Goal: Transaction & Acquisition: Purchase product/service

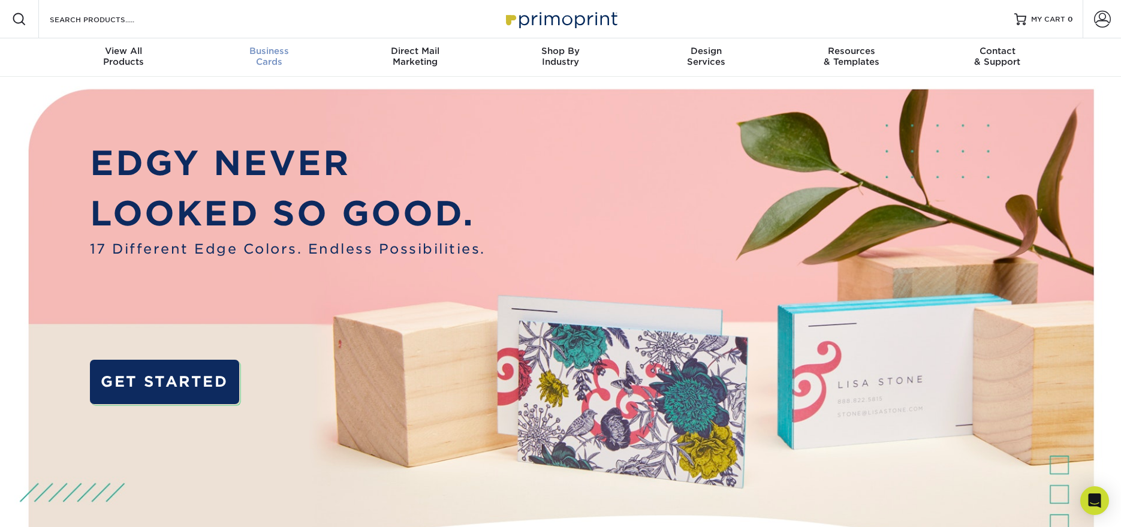
click at [274, 59] on div "Business Cards" at bounding box center [270, 57] width 146 height 22
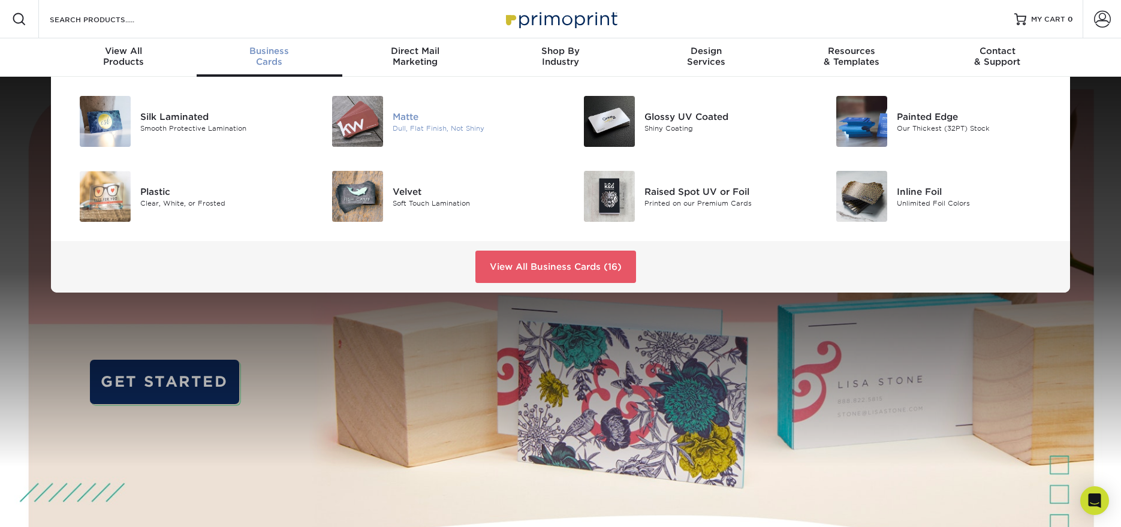
click at [417, 120] on div "Matte" at bounding box center [472, 116] width 159 height 13
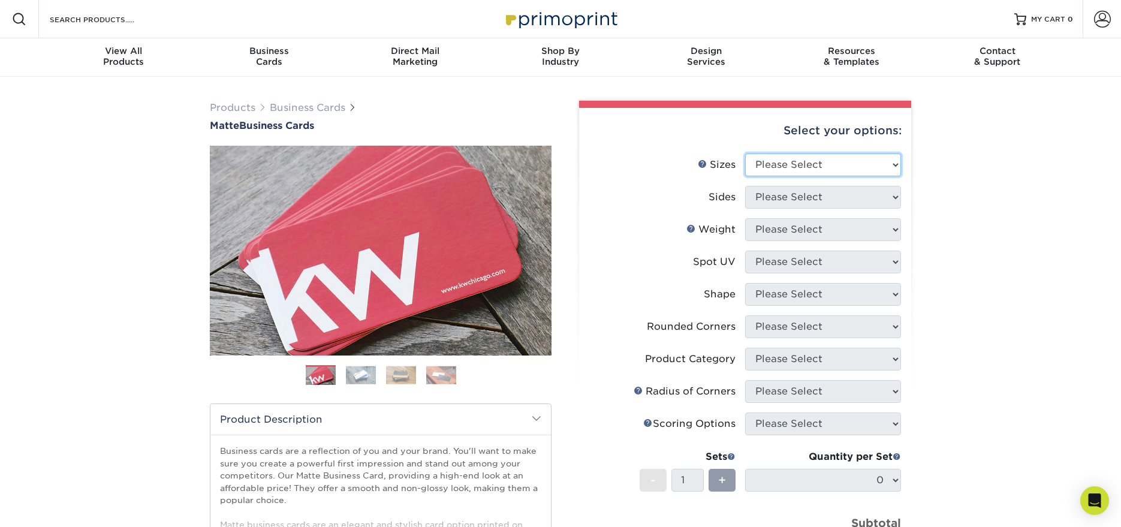
click at [876, 168] on select "Please Select 1.5" x 3.5" - Mini 1.75" x 3.5" - Mini 2" x 2" - Square 2" x 3" -…" at bounding box center [823, 164] width 156 height 23
select select "2.00x3.50"
click at [745, 153] on select "Please Select 1.5" x 3.5" - Mini 1.75" x 3.5" - Mini 2" x 2" - Square 2" x 3" -…" at bounding box center [823, 164] width 156 height 23
click at [870, 191] on select "Please Select Print Both Sides Print Front Only" at bounding box center [823, 197] width 156 height 23
select select "13abbda7-1d64-4f25-8bb2-c179b224825d"
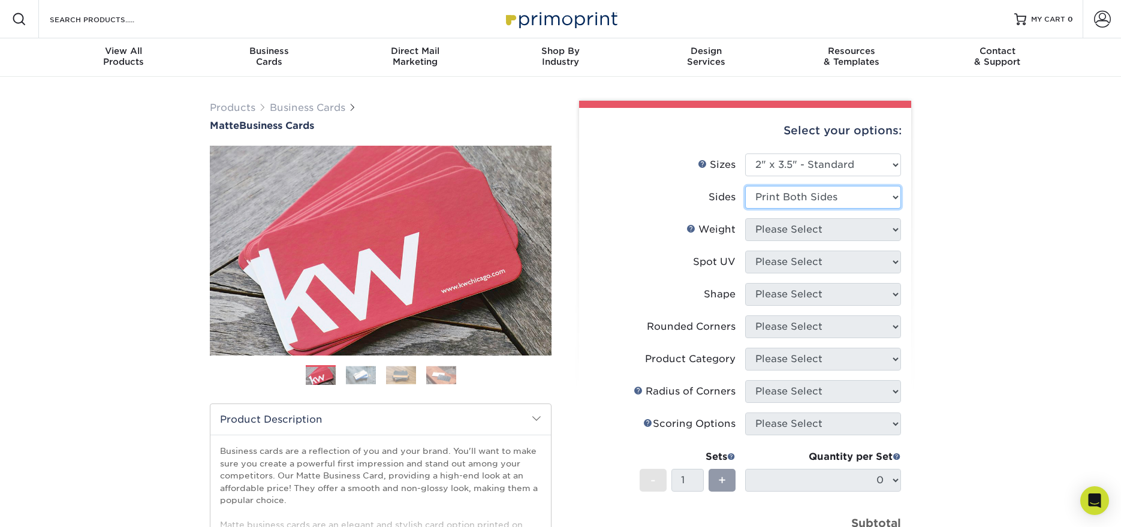
click at [745, 186] on select "Please Select Print Both Sides Print Front Only" at bounding box center [823, 197] width 156 height 23
click at [862, 235] on select "Please Select 16PT 14PT" at bounding box center [823, 229] width 156 height 23
select select "16PT"
click at [745, 218] on select "Please Select 16PT 14PT" at bounding box center [823, 229] width 156 height 23
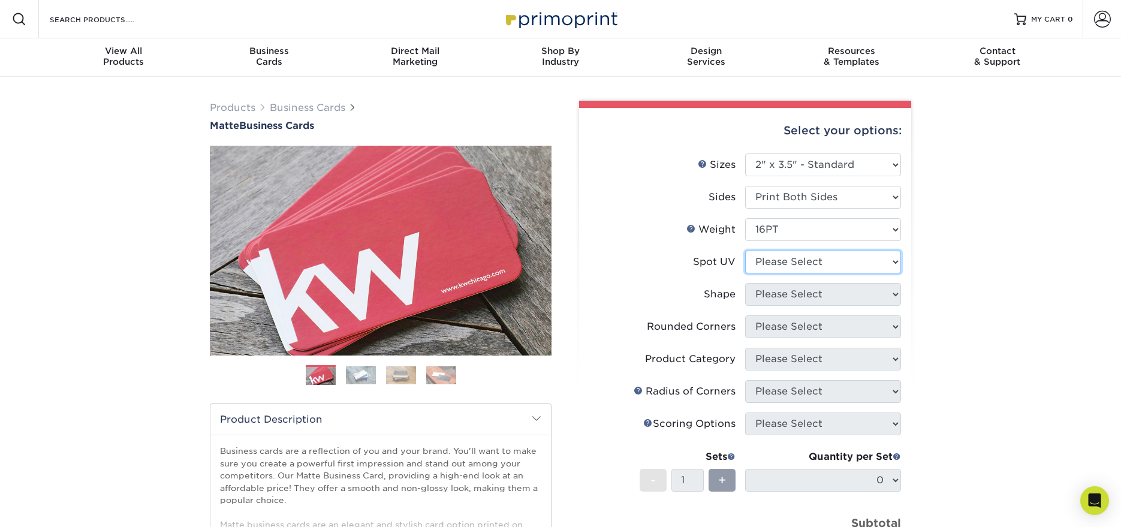
click at [881, 265] on select "Please Select No Spot UV Front and Back (Both Sides) Front Only Back Only" at bounding box center [823, 262] width 156 height 23
select select "3"
click at [745, 251] on select "Please Select No Spot UV Front and Back (Both Sides) Front Only Back Only" at bounding box center [823, 262] width 156 height 23
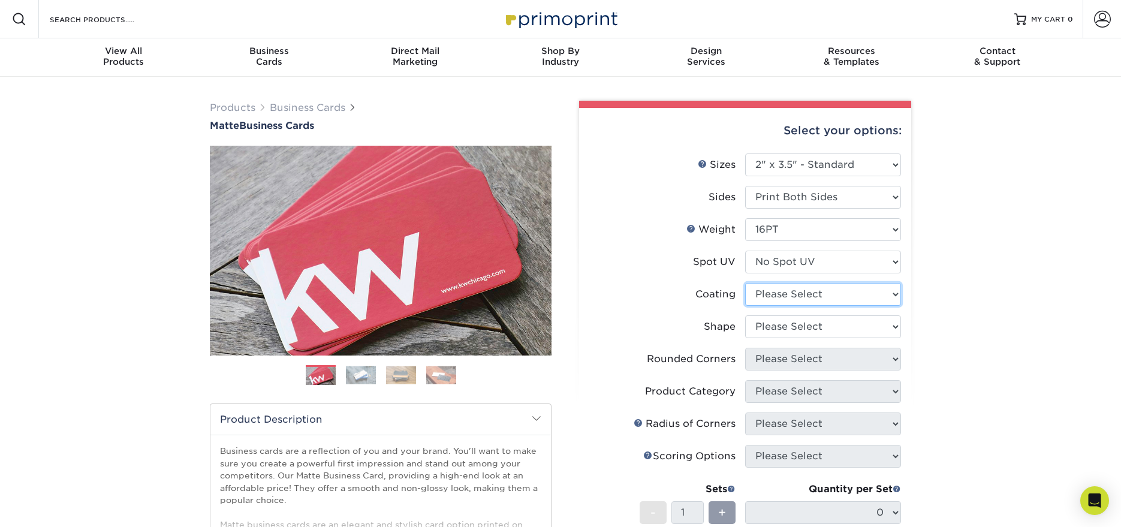
click at [876, 296] on select at bounding box center [823, 294] width 156 height 23
select select "121bb7b5-3b4d-429f-bd8d-bbf80e953313"
click at [745, 283] on select at bounding box center [823, 294] width 156 height 23
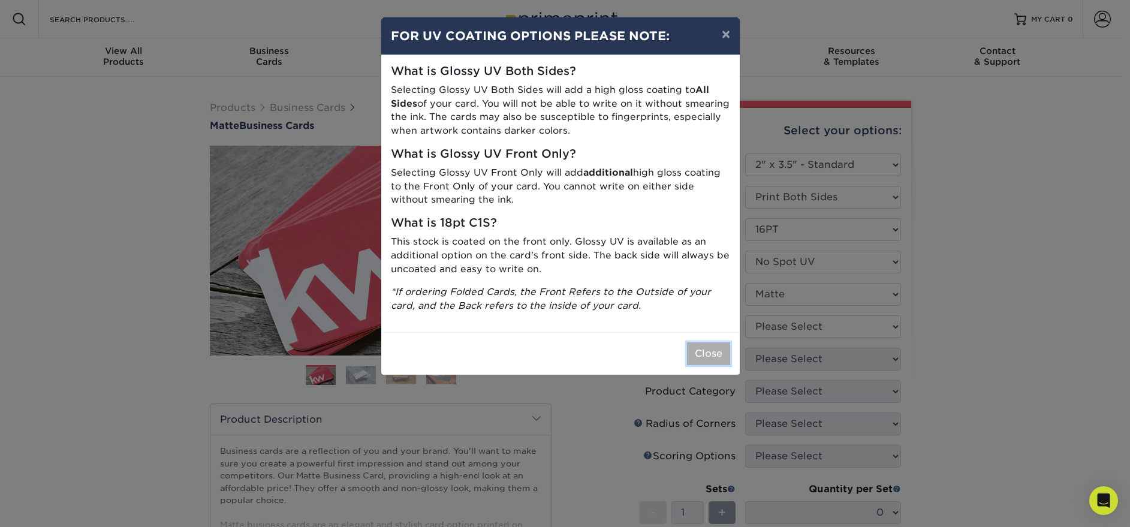
click at [707, 353] on button "Close" at bounding box center [708, 353] width 43 height 23
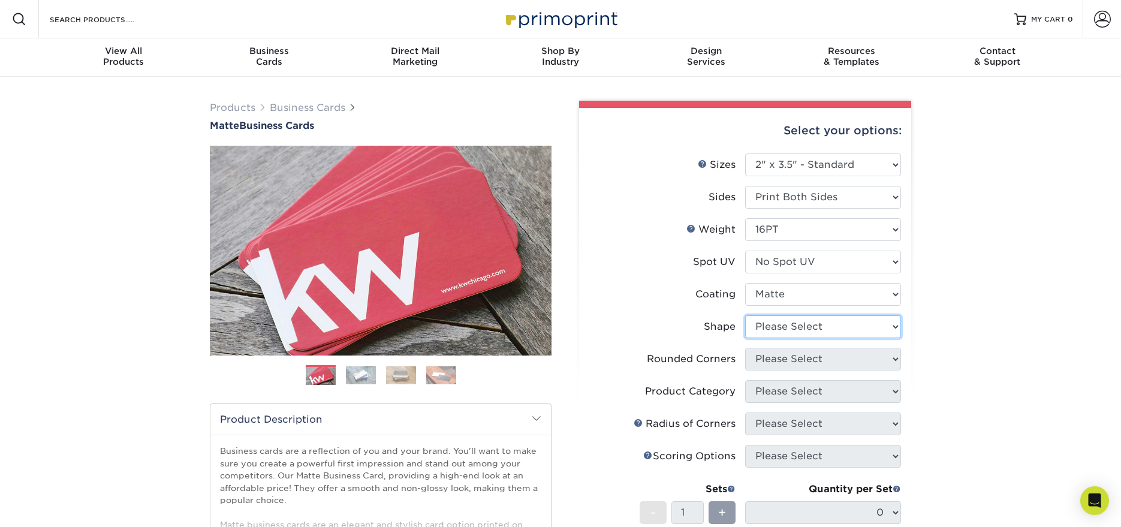
click at [872, 318] on select "Please Select Standard Oval" at bounding box center [823, 326] width 156 height 23
select select "standard"
click at [745, 315] on select "Please Select Standard Oval" at bounding box center [823, 326] width 156 height 23
click at [857, 358] on select "Please Select Yes - Round 2 Corners Yes - Round 4 Corners No" at bounding box center [823, 359] width 156 height 23
select select "0"
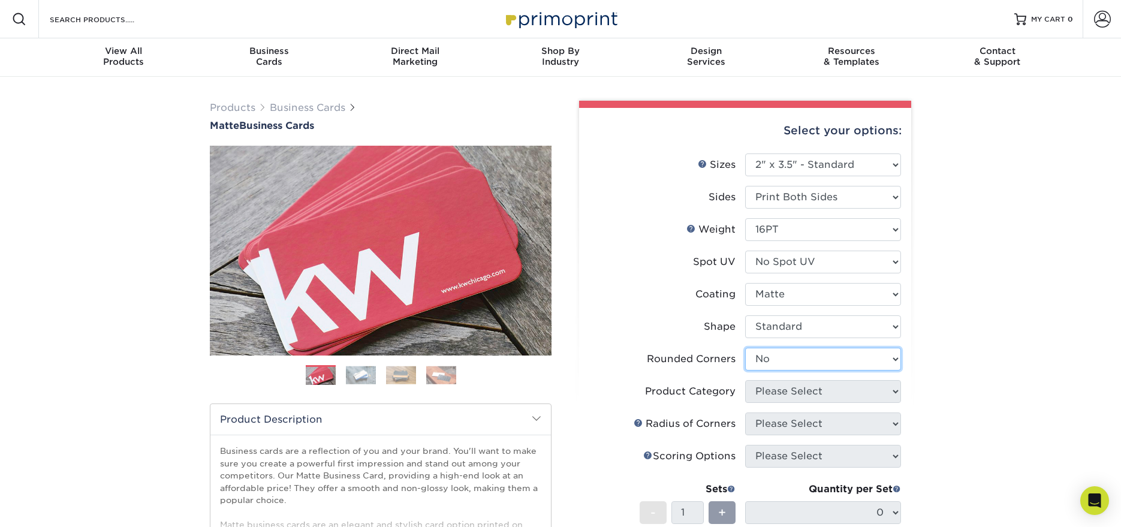
click at [745, 348] on select "Please Select Yes - Round 2 Corners Yes - Round 4 Corners No" at bounding box center [823, 359] width 156 height 23
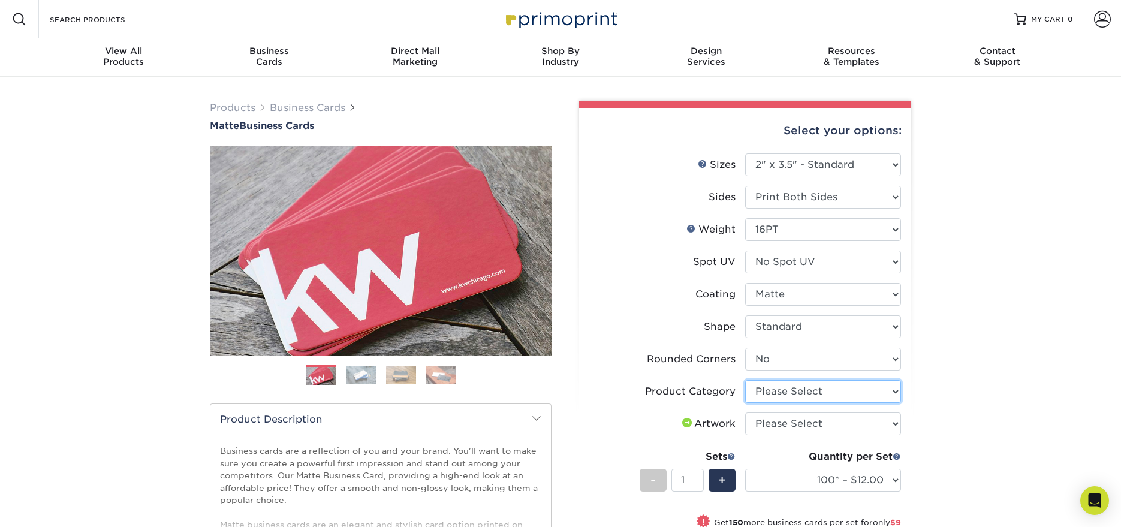
click at [860, 393] on select "Please Select Business Cards" at bounding box center [823, 391] width 156 height 23
select select "3b5148f1-0588-4f88-a218-97bcfdce65c1"
click at [745, 380] on select "Please Select Business Cards" at bounding box center [823, 391] width 156 height 23
click at [849, 426] on select "Please Select I will upload files I need a design - $100" at bounding box center [823, 423] width 156 height 23
select select "upload"
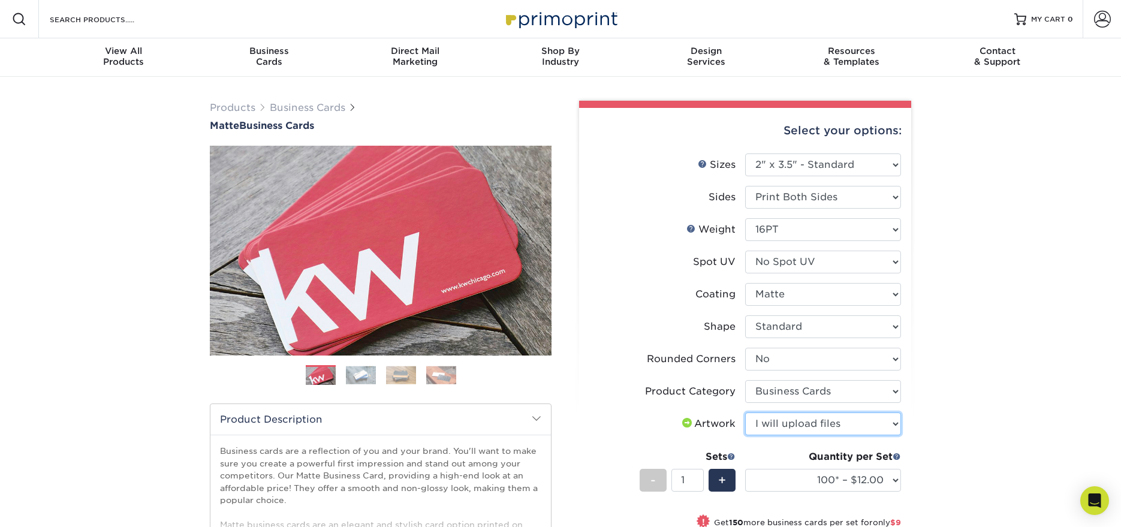
click at [745, 412] on select "Please Select I will upload files I need a design - $100" at bounding box center [823, 423] width 156 height 23
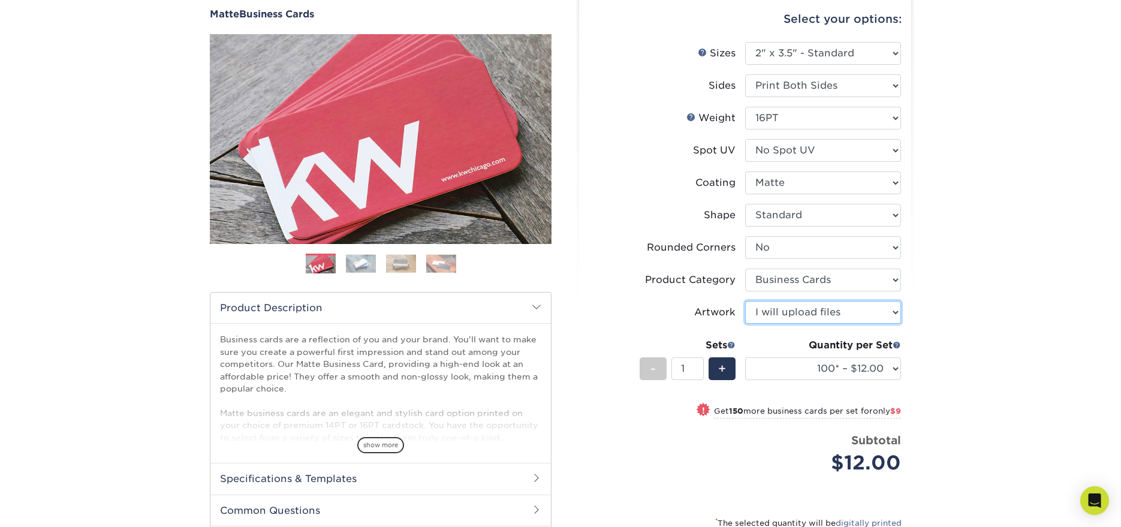
scroll to position [288, 0]
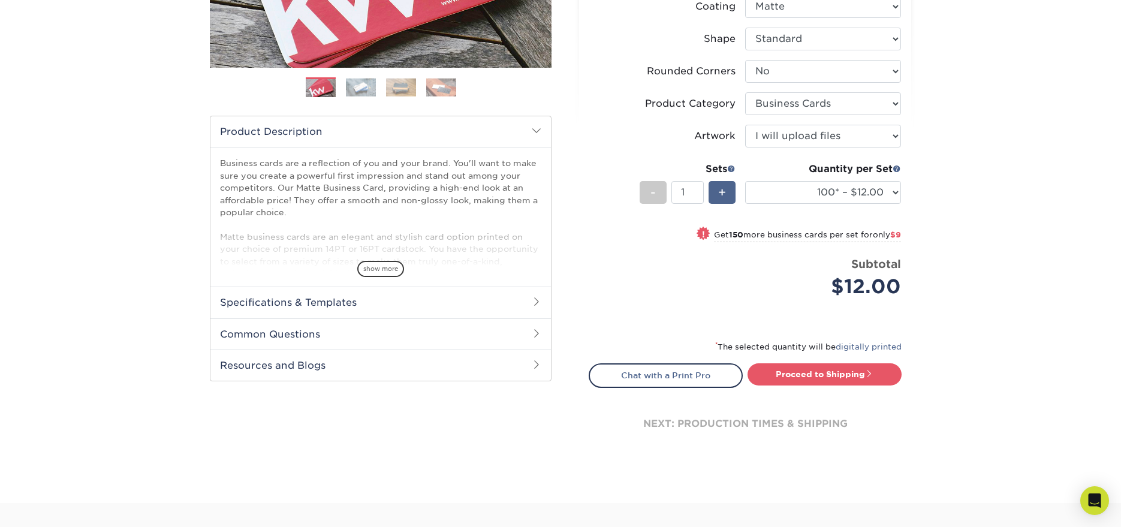
click at [717, 189] on div "+" at bounding box center [722, 192] width 27 height 23
type input "2"
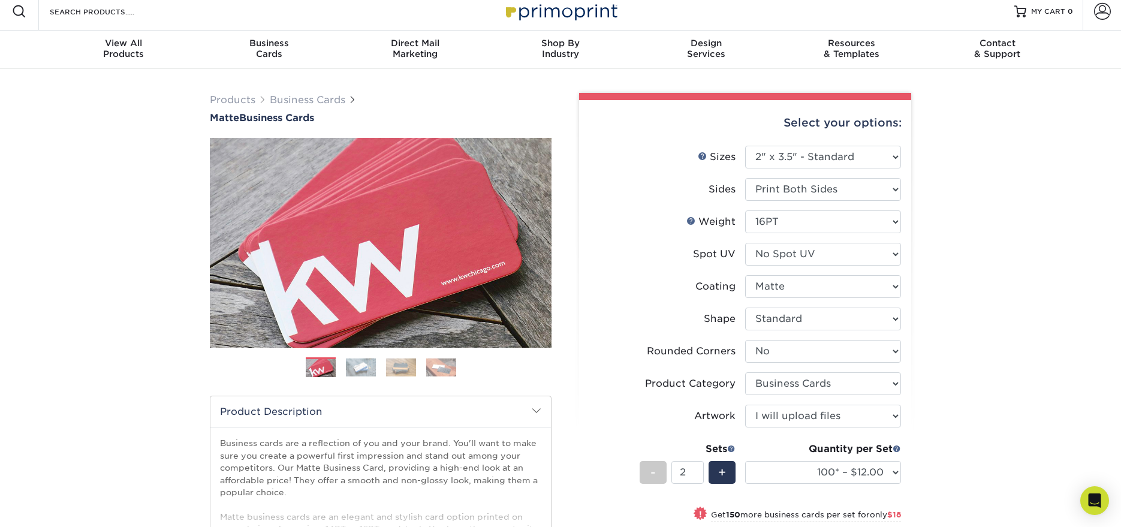
scroll to position [0, 0]
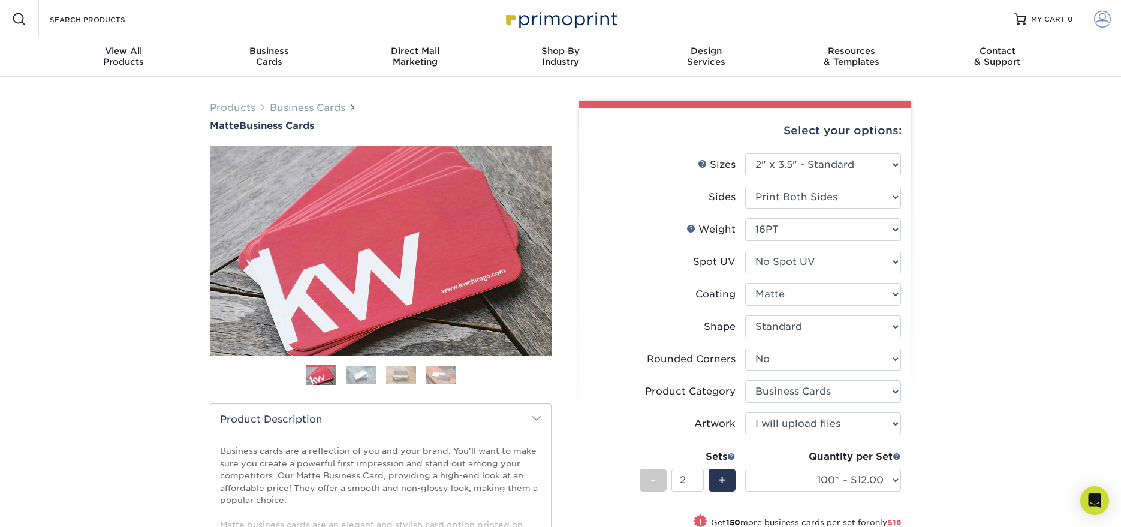
click at [1102, 21] on span at bounding box center [1102, 19] width 17 height 17
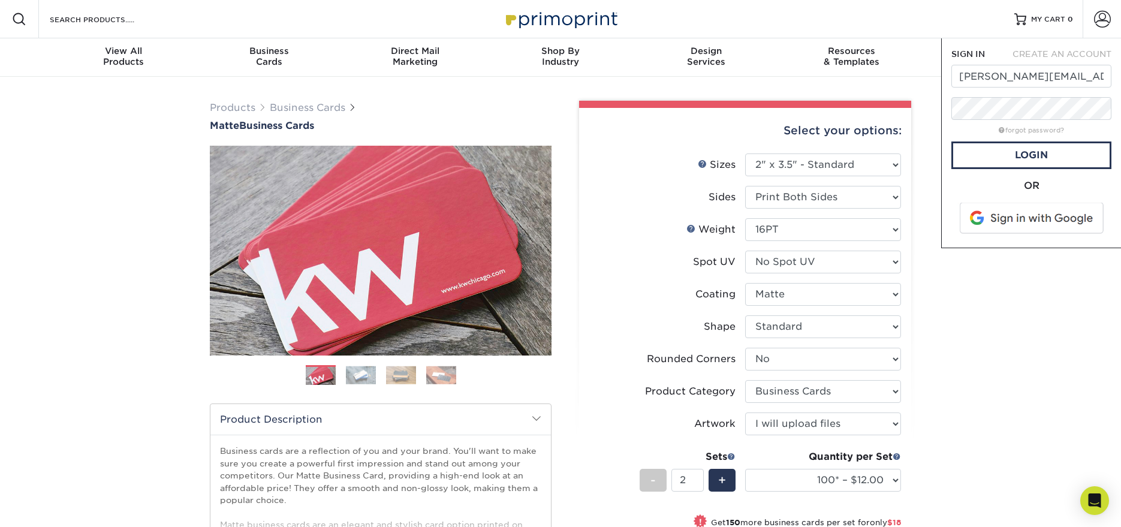
click at [1032, 293] on div "Products Business Cards Matte Business Cards Previous Next 100 $ 9" at bounding box center [560, 458] width 1121 height 763
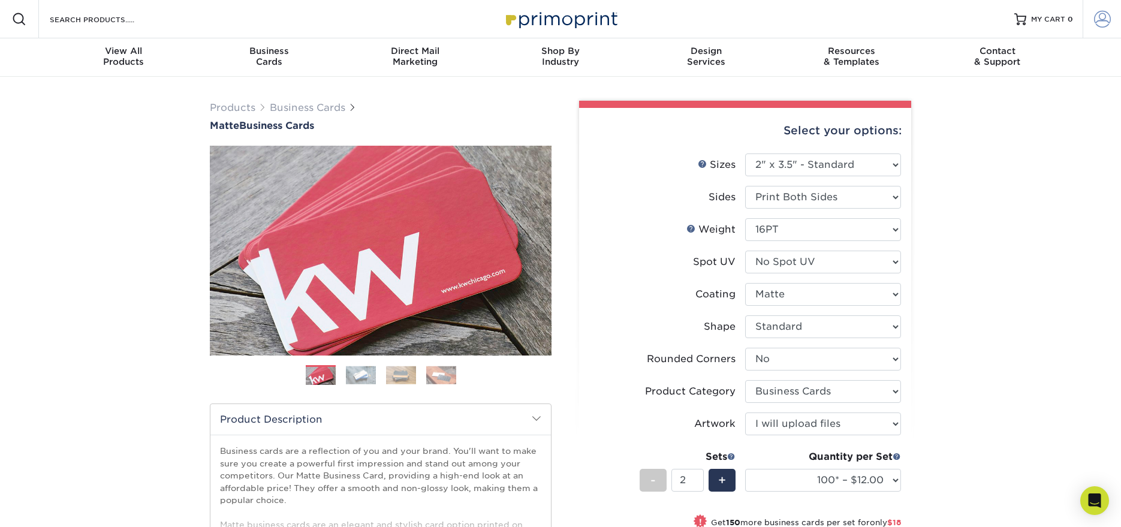
click at [1103, 20] on span at bounding box center [1102, 19] width 17 height 17
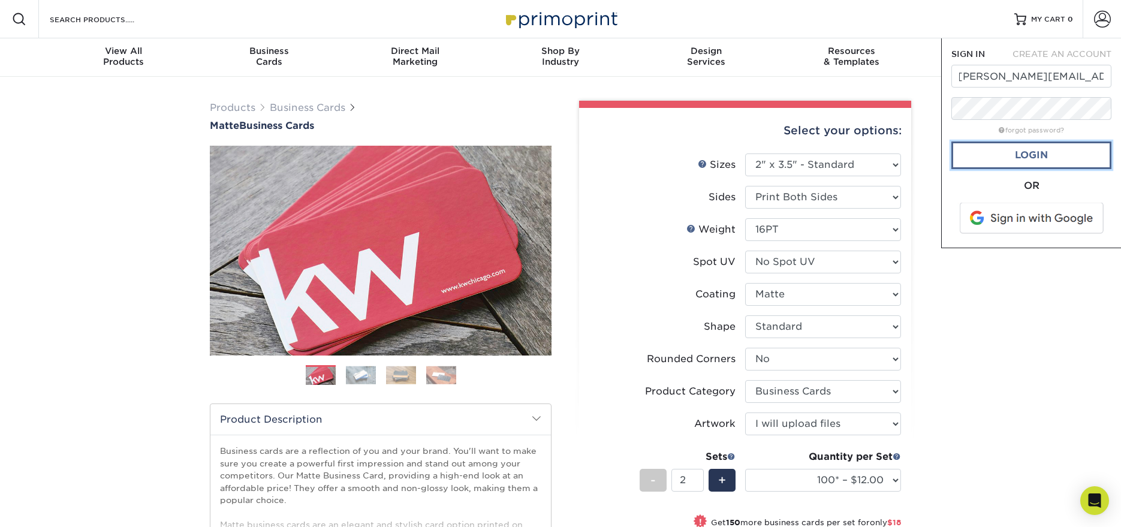
click at [1055, 153] on link "Login" at bounding box center [1031, 155] width 160 height 28
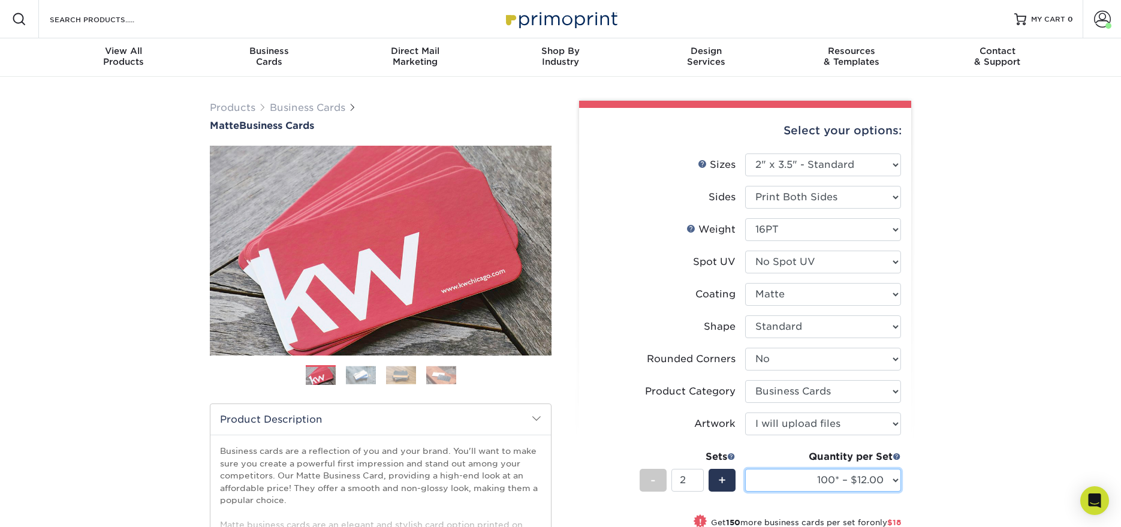
click at [835, 481] on select "100* – $12.00 250* – $21.00 500 – $42.00 1000 – $53.00 2500 – $95.00 5000 – $18…" at bounding box center [823, 480] width 156 height 23
select select "250* – $21.00"
click at [745, 469] on select "100* – $12.00 250* – $21.00 500 – $42.00 1000 – $53.00 2500 – $95.00 5000 – $18…" at bounding box center [823, 480] width 156 height 23
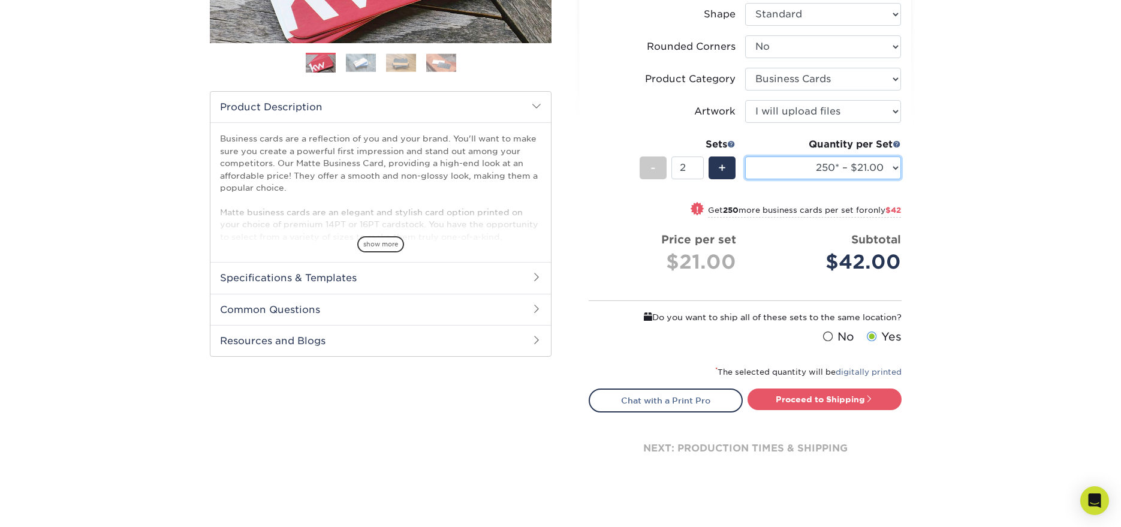
scroll to position [343, 0]
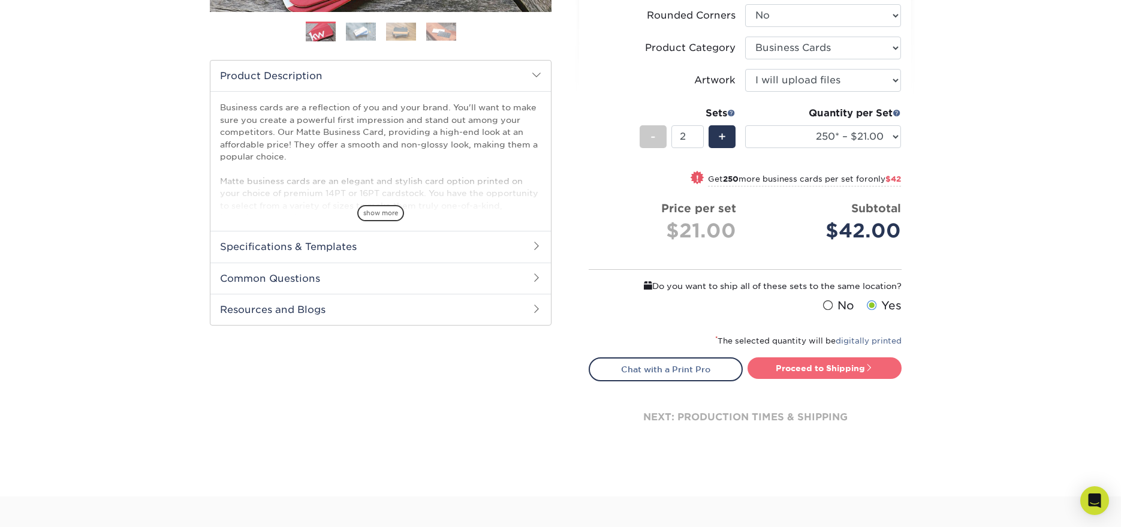
click at [831, 367] on link "Proceed to Shipping" at bounding box center [824, 368] width 154 height 22
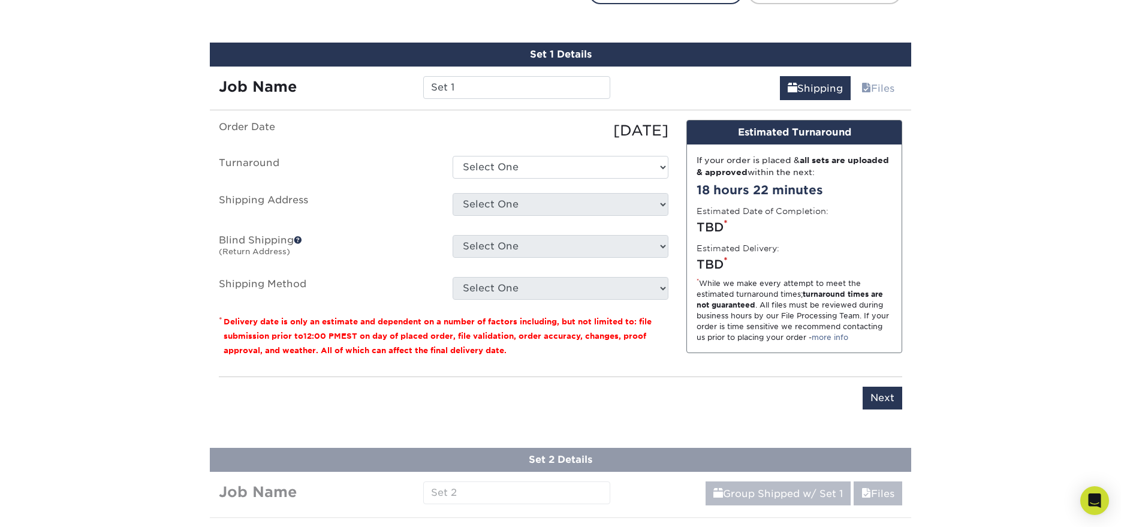
scroll to position [732, 0]
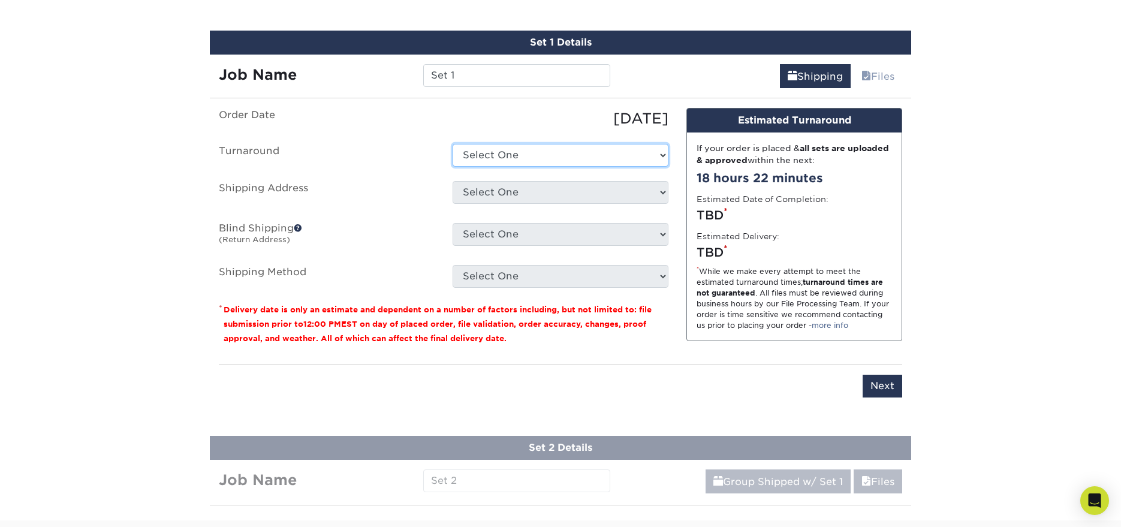
click at [487, 150] on select "Select One 2-4 Business Days 2 Day Next Business Day" at bounding box center [561, 155] width 216 height 23
select select "23721297-b68b-4846-ba83-3171e6bd9d78"
click at [453, 144] on select "Select One 2-4 Business Days 2 Day Next Business Day" at bounding box center [561, 155] width 216 height 23
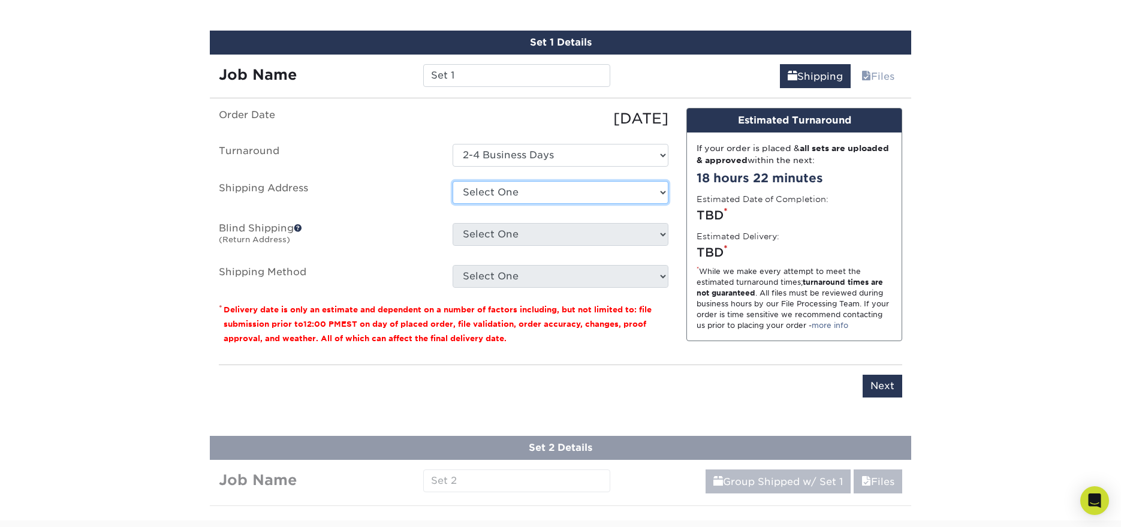
click at [641, 194] on select "Select One 2907 FARTHING ST, DURHAM, NC 6400 PERKINS RD, BATON ROUGE, LA 1350 A…" at bounding box center [561, 192] width 216 height 23
click at [589, 191] on select "Select One 2907 FARTHING ST, DURHAM, NC 6400 PERKINS RD, BATON ROUGE, LA 1350 A…" at bounding box center [561, 192] width 216 height 23
select select "163651"
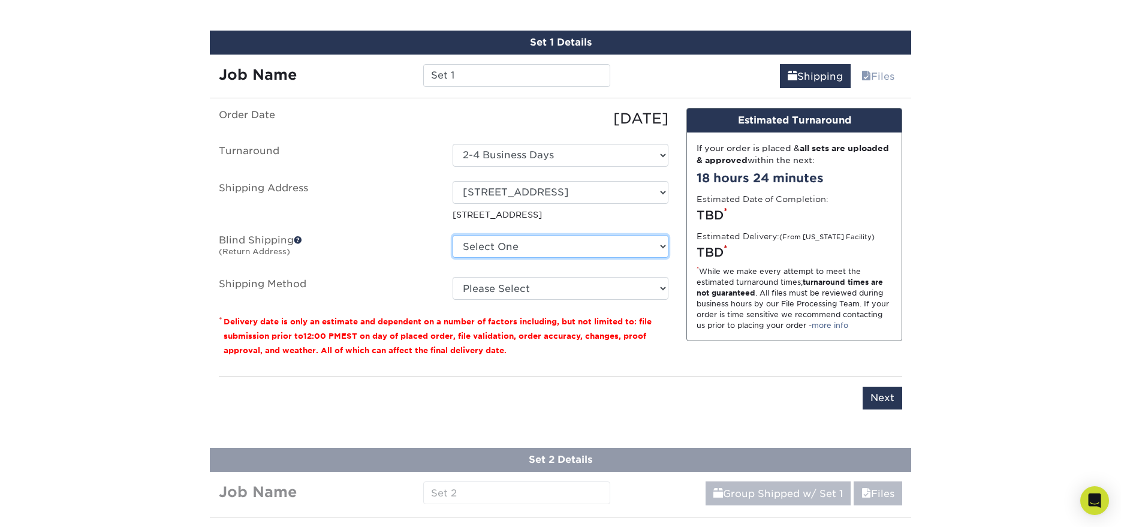
click at [661, 243] on select "Select One 2907 FARTHING ST, DURHAM, NC 6400 PERKINS RD, BATON ROUGE, LA 1350 A…" at bounding box center [561, 246] width 216 height 23
select select "205926"
click at [453, 235] on select "Select One 2907 FARTHING ST, DURHAM, NC 6400 PERKINS RD, BATON ROUGE, LA 1350 A…" at bounding box center [561, 246] width 216 height 23
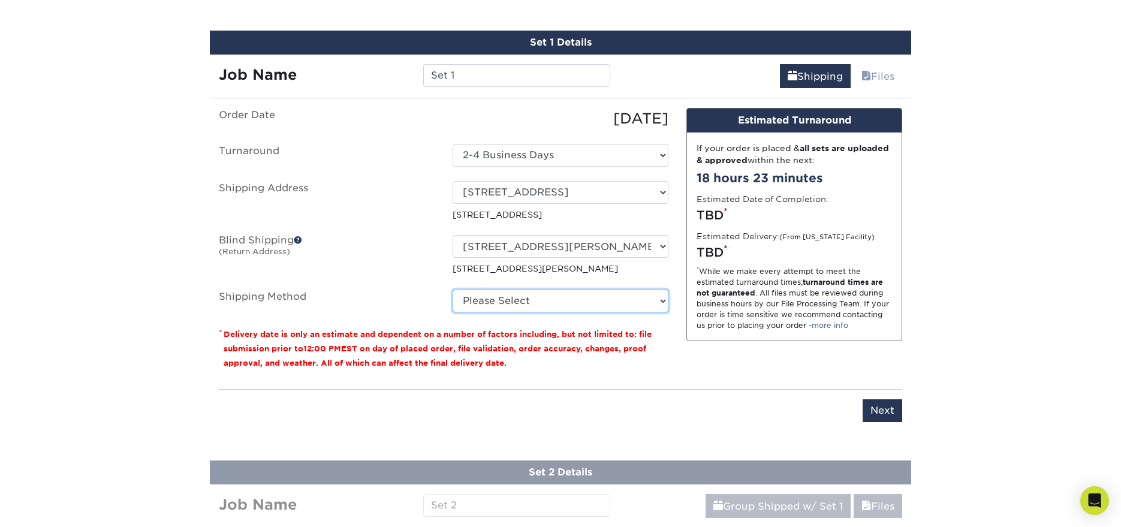
click at [626, 305] on select "Please Select Ground Shipping (+$14.95) 3 Day Shipping Service (+$15.34) 2 Day …" at bounding box center [561, 301] width 216 height 23
select select "03"
click at [453, 290] on select "Please Select Ground Shipping (+$14.95) 3 Day Shipping Service (+$15.34) 2 Day …" at bounding box center [561, 301] width 216 height 23
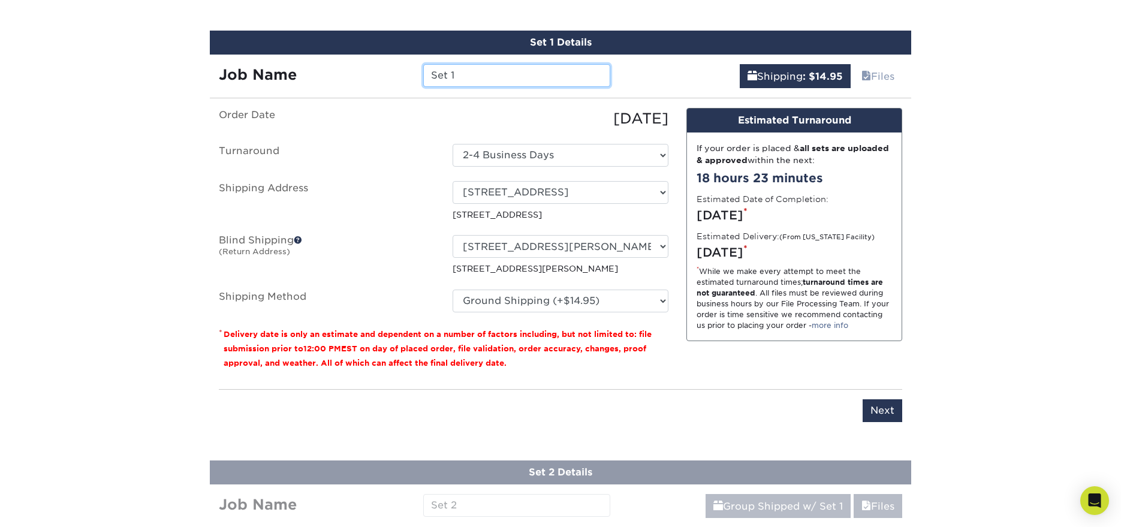
drag, startPoint x: 466, startPoint y: 74, endPoint x: 414, endPoint y: 68, distance: 52.6
click at [414, 68] on div "Job Name Set 1" at bounding box center [414, 75] width 409 height 23
type input "BFowler"
click at [884, 408] on input "Next" at bounding box center [883, 410] width 40 height 23
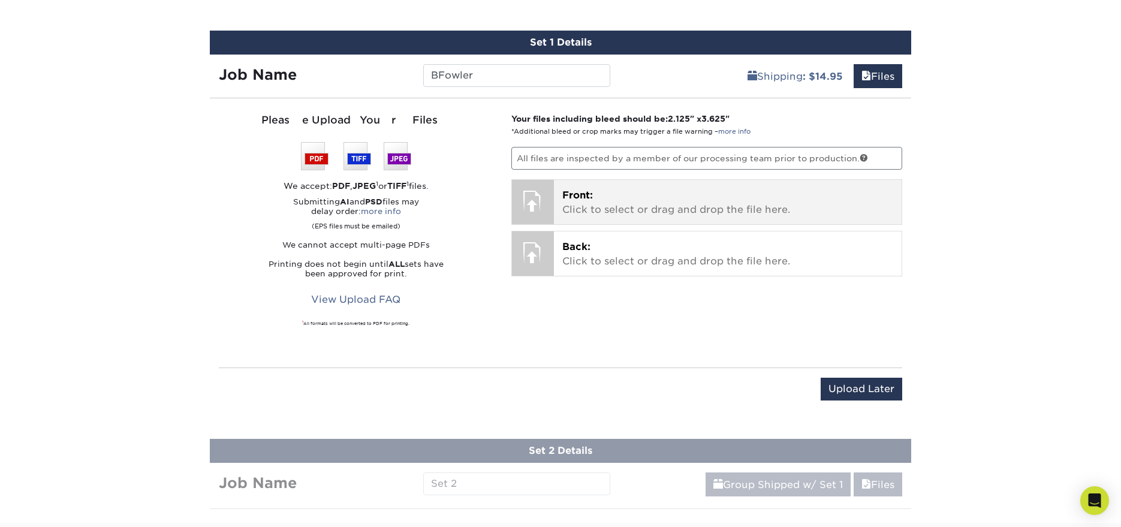
click at [607, 206] on p "Front: Click to select or drag and drop the file here." at bounding box center [727, 202] width 331 height 29
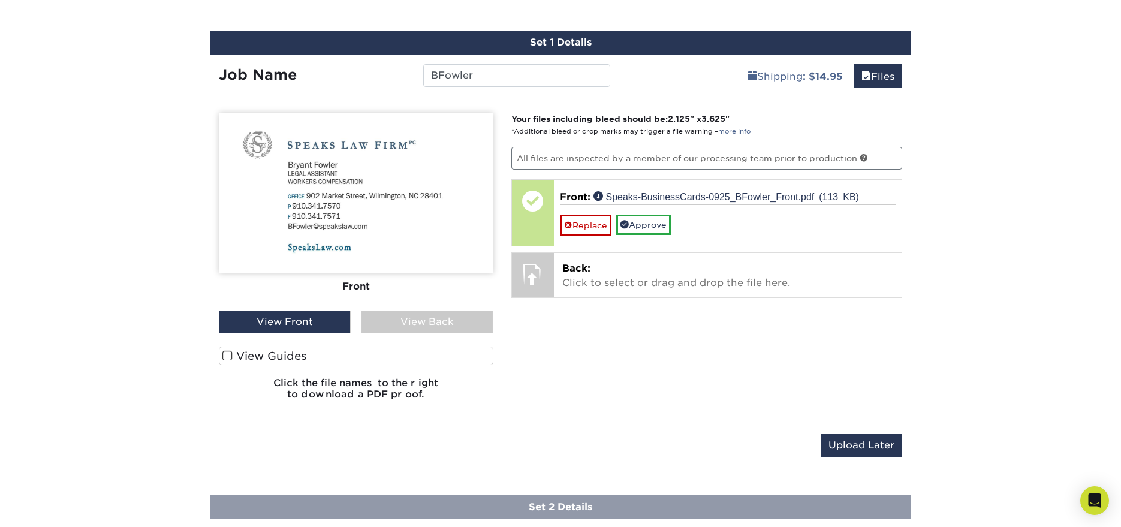
click at [229, 355] on span at bounding box center [227, 355] width 10 height 11
click at [0, 0] on input "View Guides" at bounding box center [0, 0] width 0 height 0
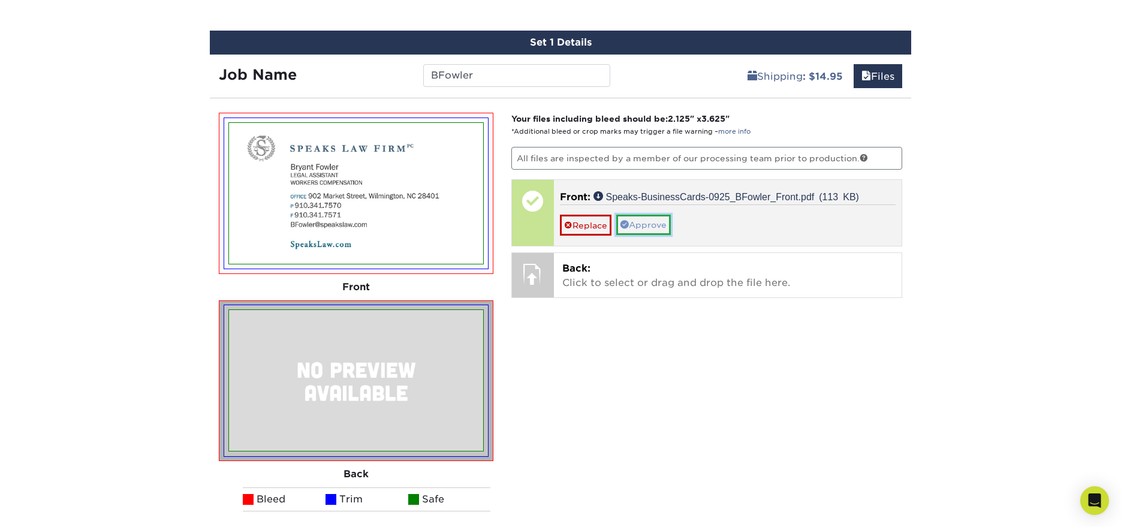
click at [653, 223] on link "Approve" at bounding box center [643, 225] width 55 height 20
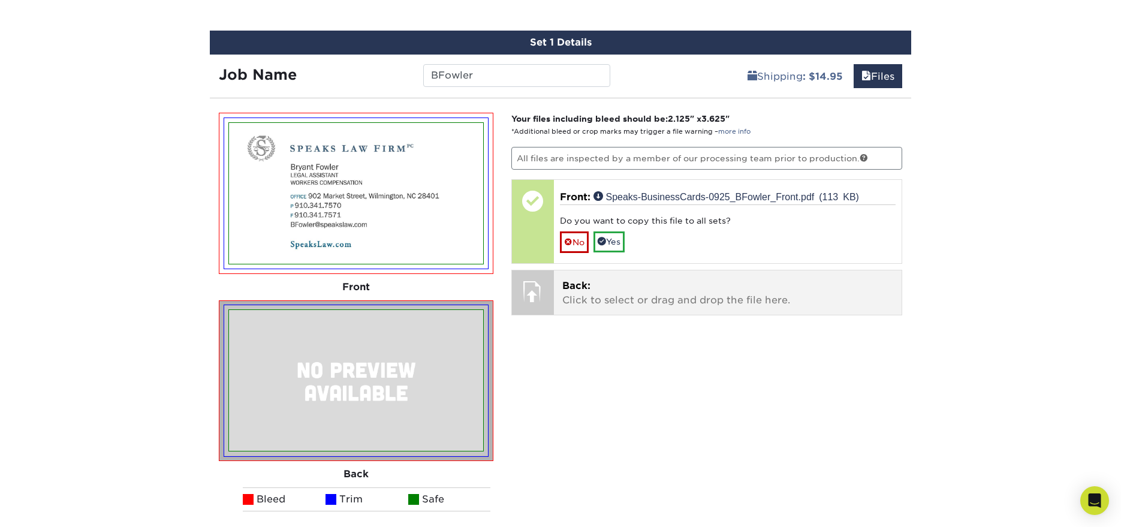
click at [613, 297] on p "Back: Click to select or drag and drop the file here." at bounding box center [727, 293] width 331 height 29
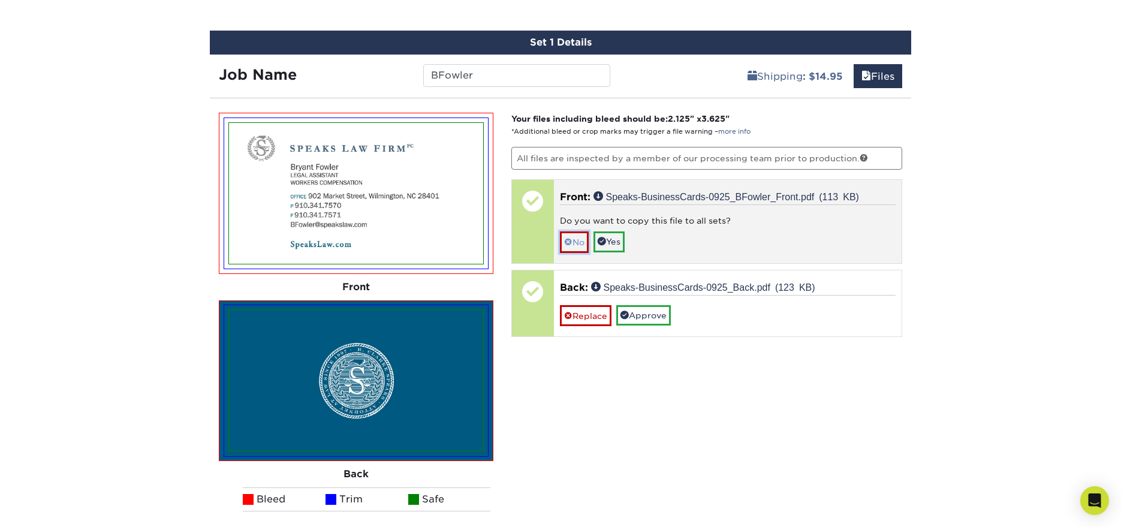
click at [578, 239] on link "No" at bounding box center [574, 241] width 29 height 21
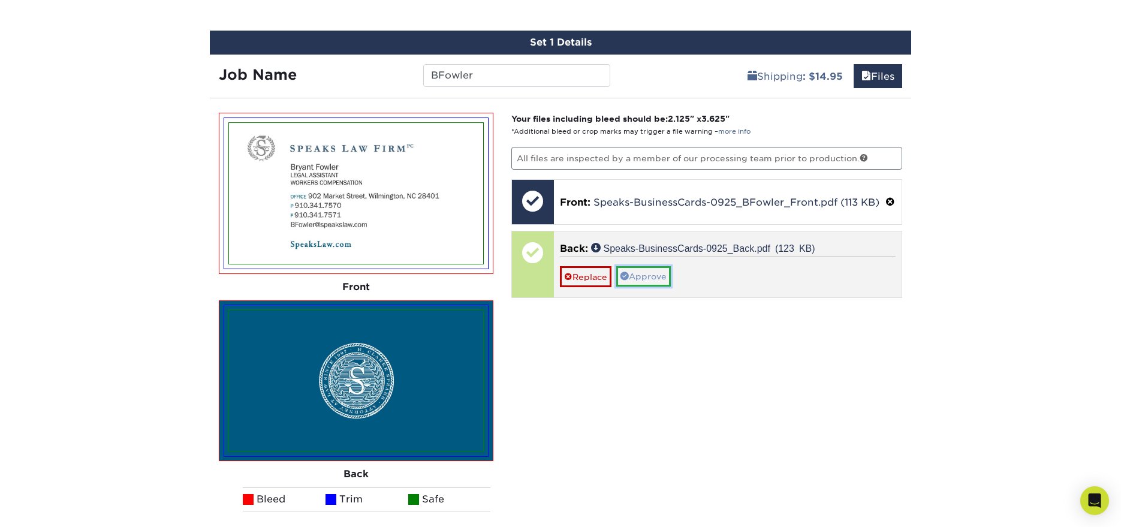
click at [658, 287] on link "Approve" at bounding box center [643, 276] width 55 height 20
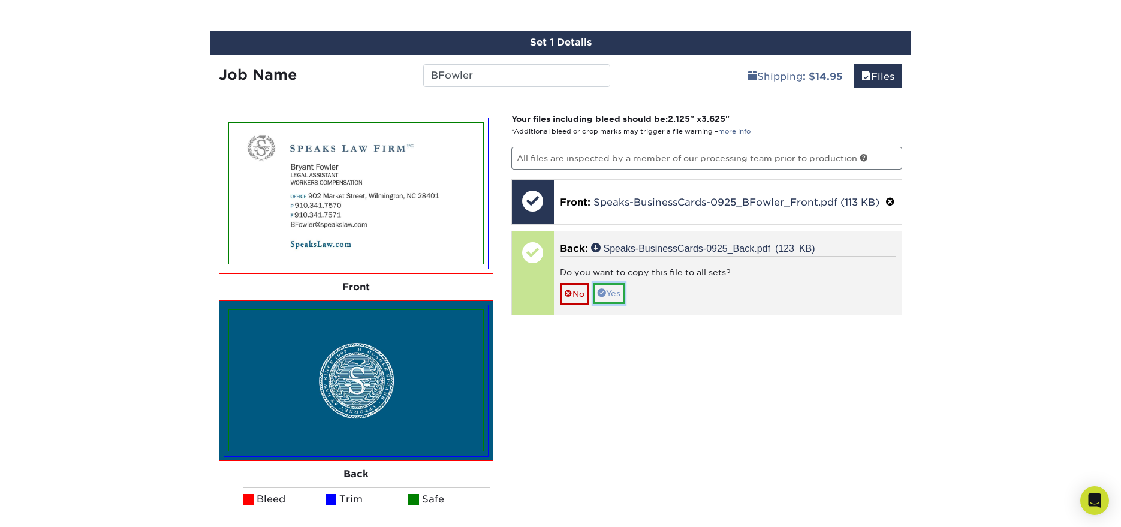
click at [622, 303] on link "Yes" at bounding box center [608, 293] width 31 height 20
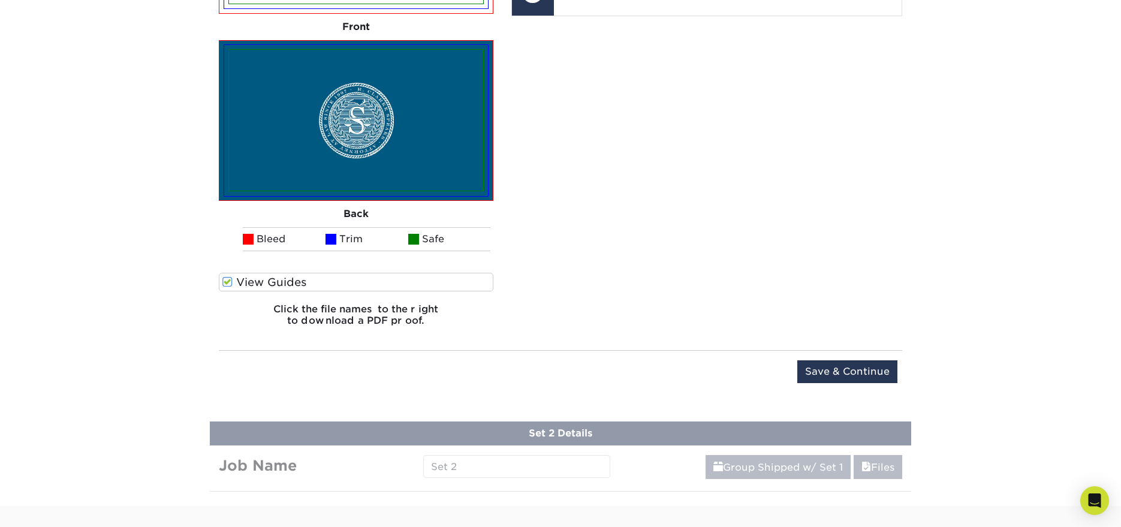
scroll to position [993, 0]
click at [863, 370] on input "Save & Continue" at bounding box center [847, 371] width 100 height 23
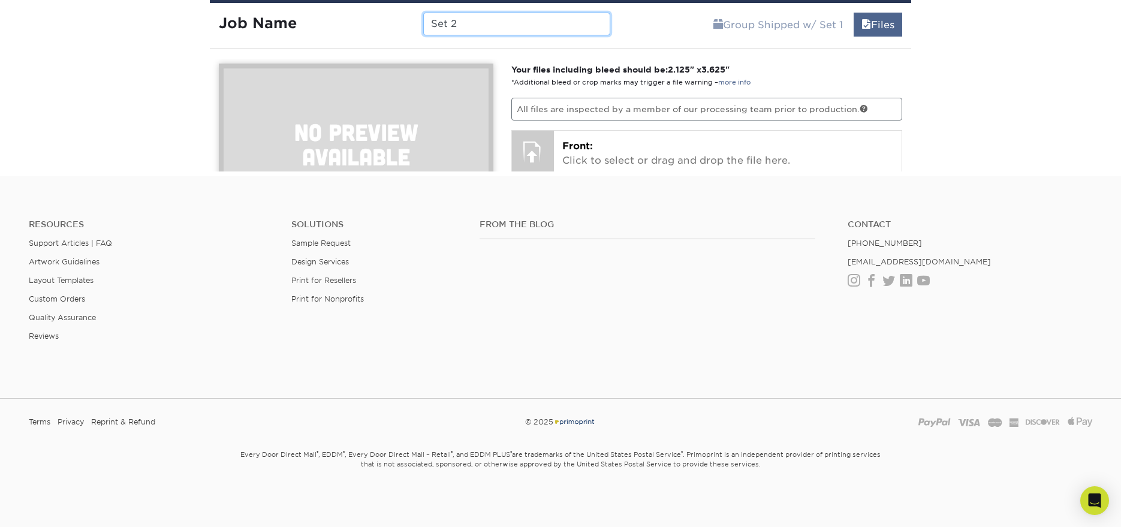
scroll to position [635, 0]
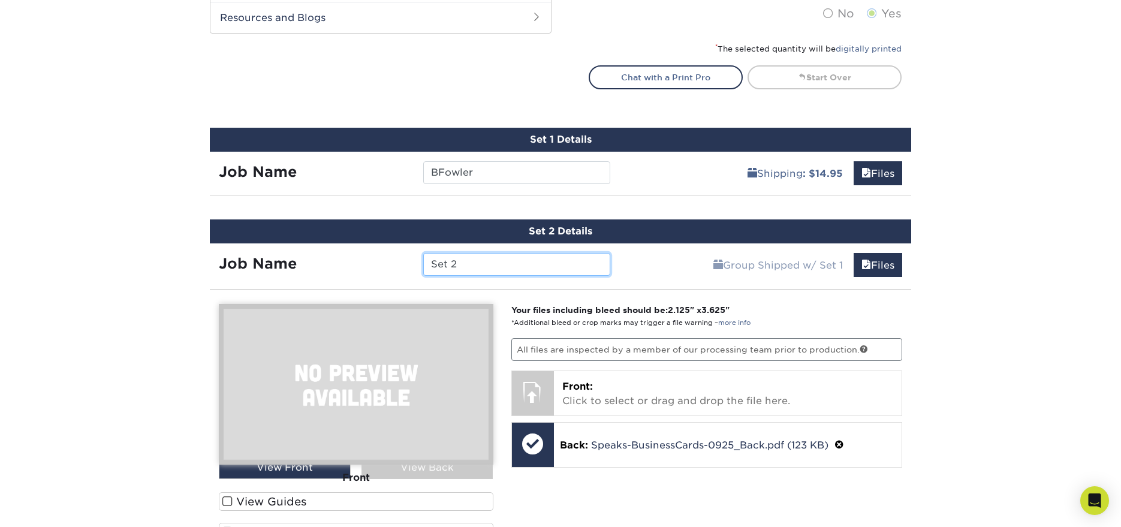
drag, startPoint x: 467, startPoint y: 267, endPoint x: 423, endPoint y: 263, distance: 44.0
click at [423, 263] on input "Set 2" at bounding box center [516, 264] width 186 height 23
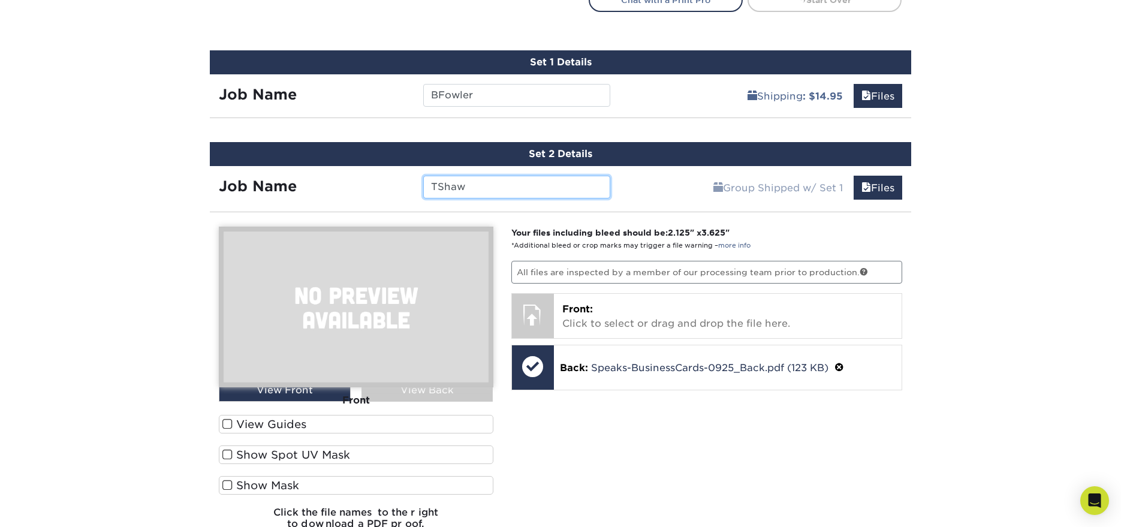
scroll to position [735, 0]
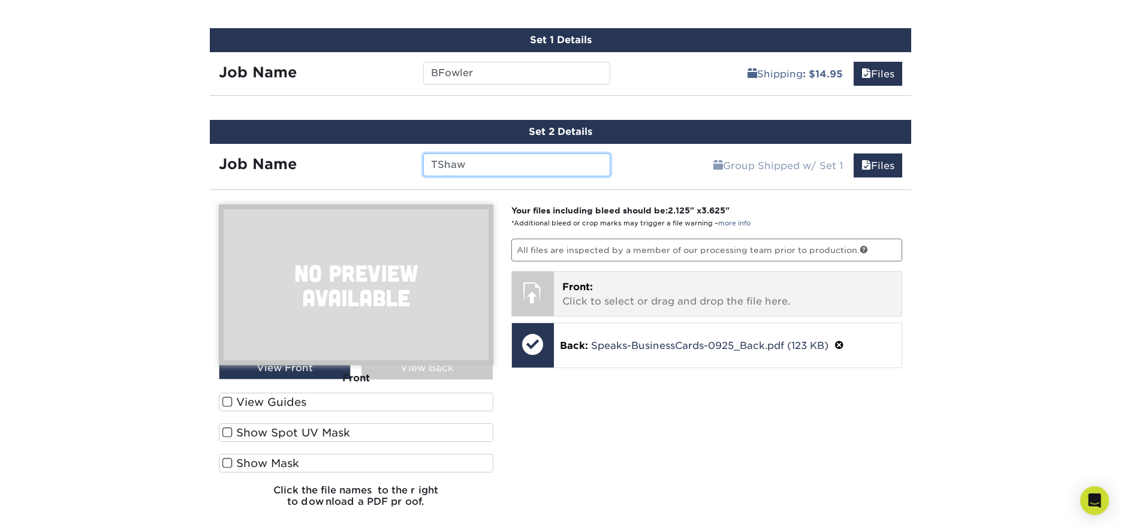
type input "TShaw"
click at [545, 285] on div at bounding box center [533, 293] width 42 height 42
click at [620, 302] on p "Front: Click to select or drag and drop the file here." at bounding box center [727, 294] width 331 height 29
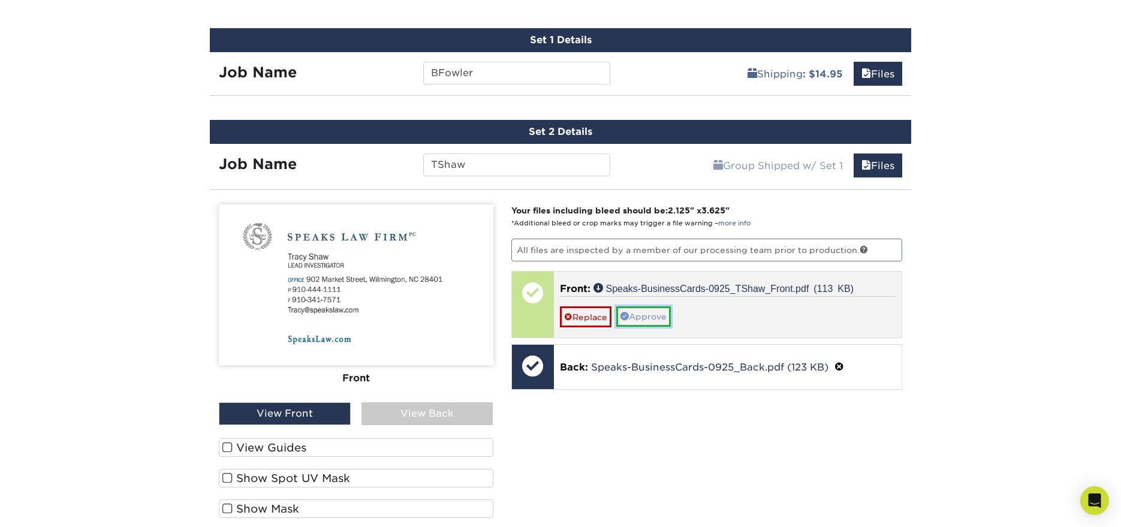
click at [659, 316] on link "Approve" at bounding box center [643, 316] width 55 height 20
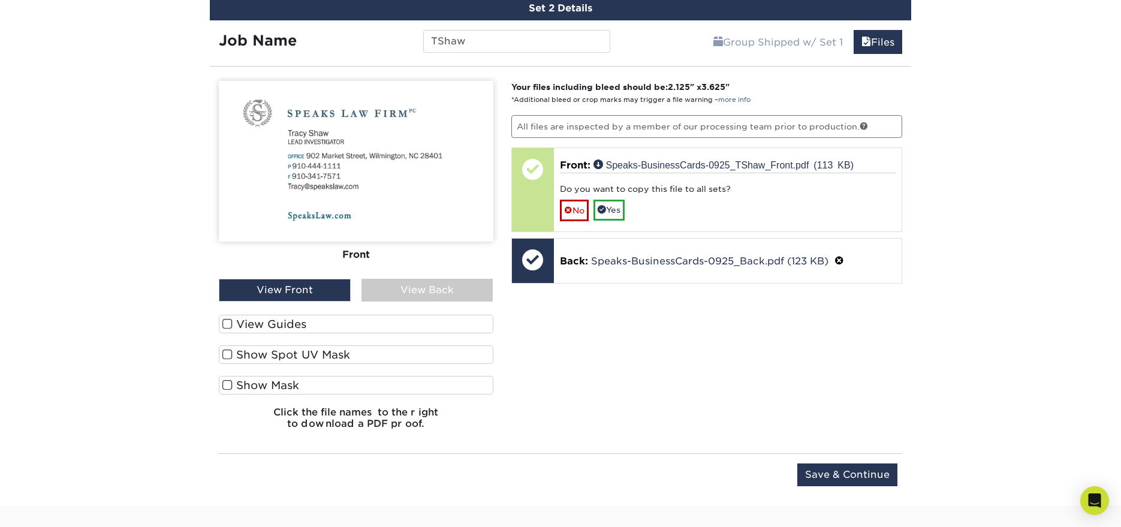
scroll to position [914, 0]
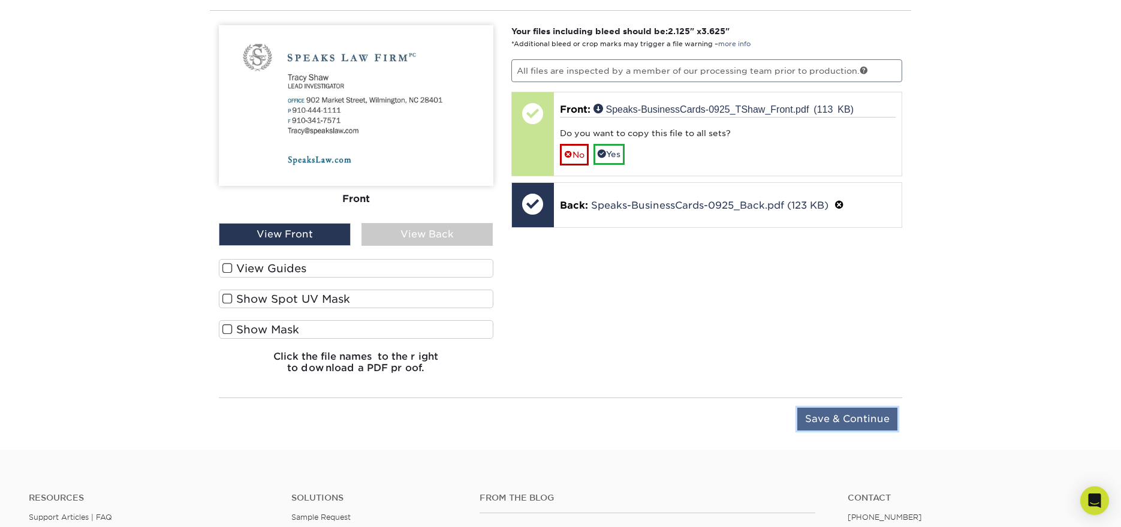
click at [856, 416] on input "Save & Continue" at bounding box center [847, 419] width 100 height 23
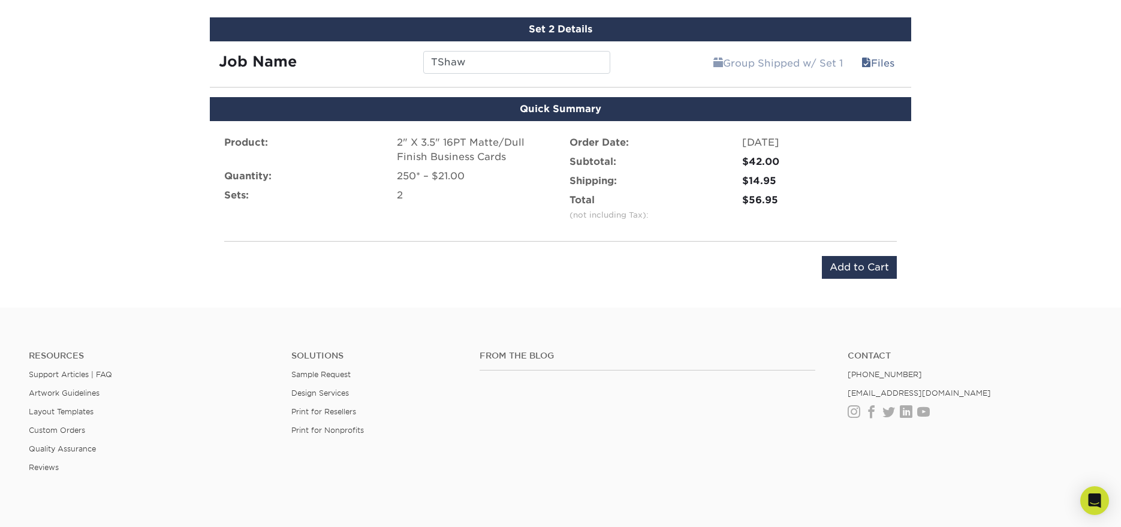
scroll to position [836, 0]
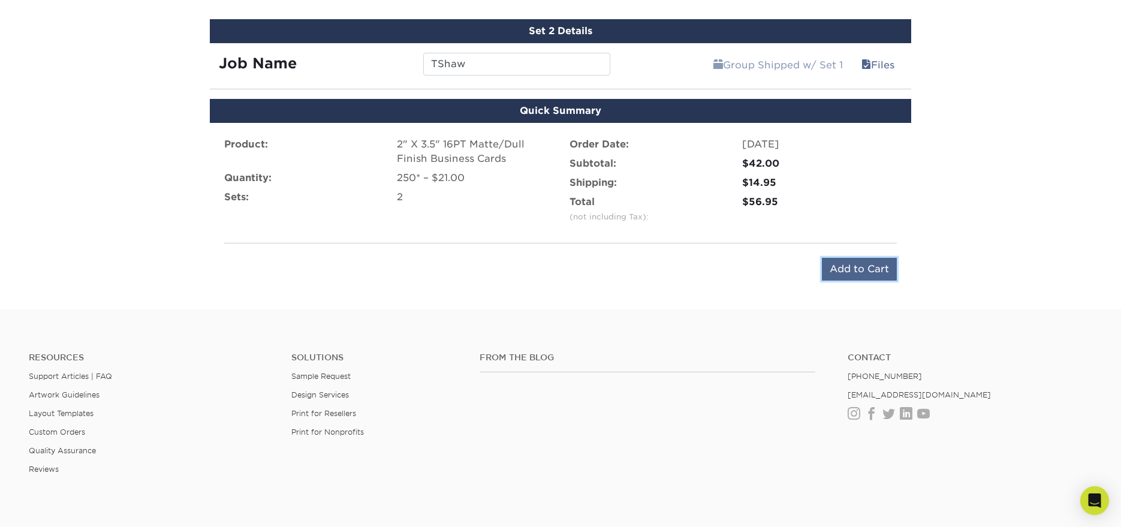
click at [871, 269] on input "Add to Cart" at bounding box center [859, 269] width 75 height 23
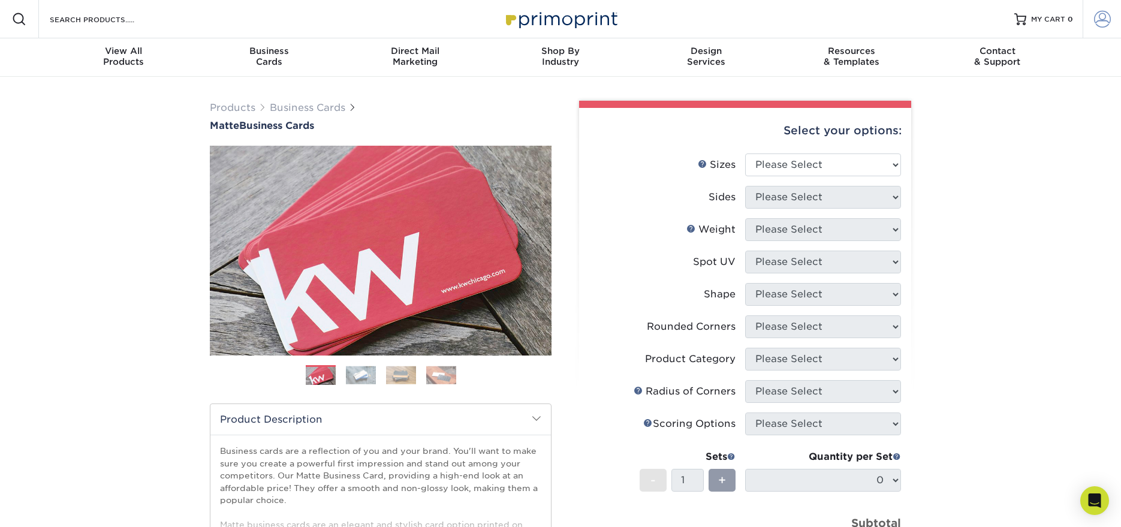
type input "[PERSON_NAME][EMAIL_ADDRESS][DOMAIN_NAME]"
click at [1101, 17] on span at bounding box center [1102, 19] width 17 height 17
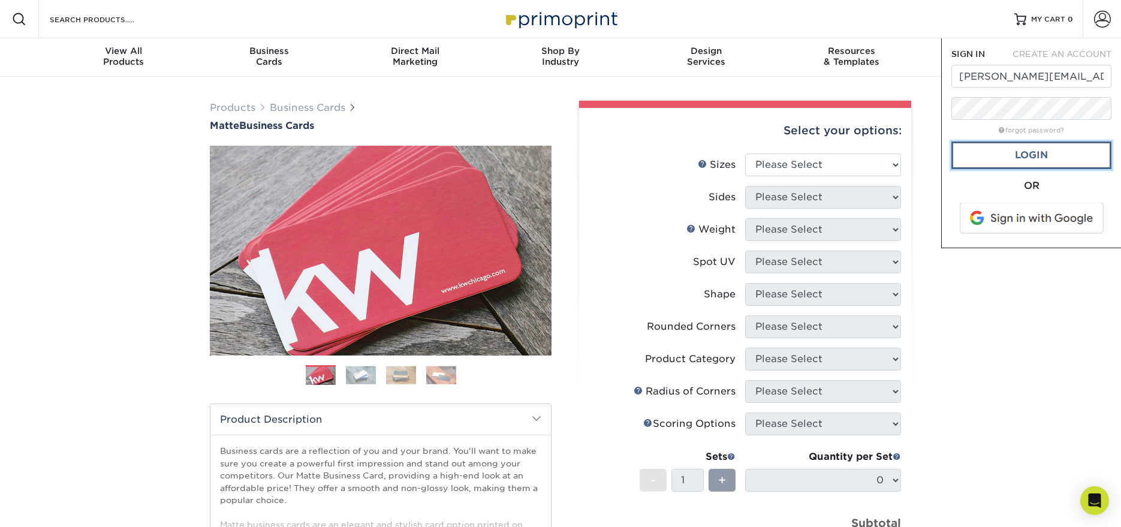
click at [1050, 152] on link "Login" at bounding box center [1031, 155] width 160 height 28
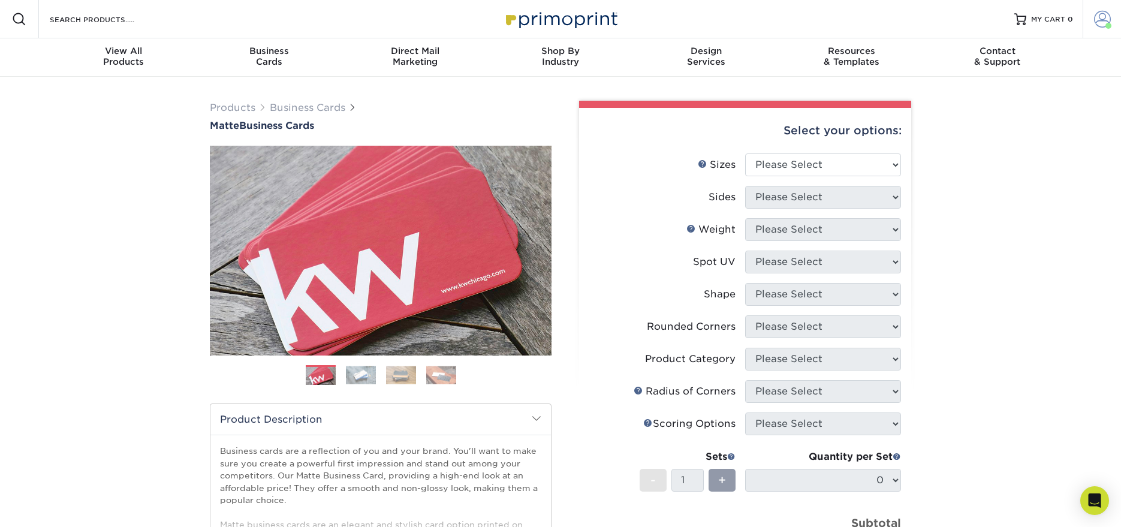
click at [1100, 18] on span at bounding box center [1102, 19] width 17 height 17
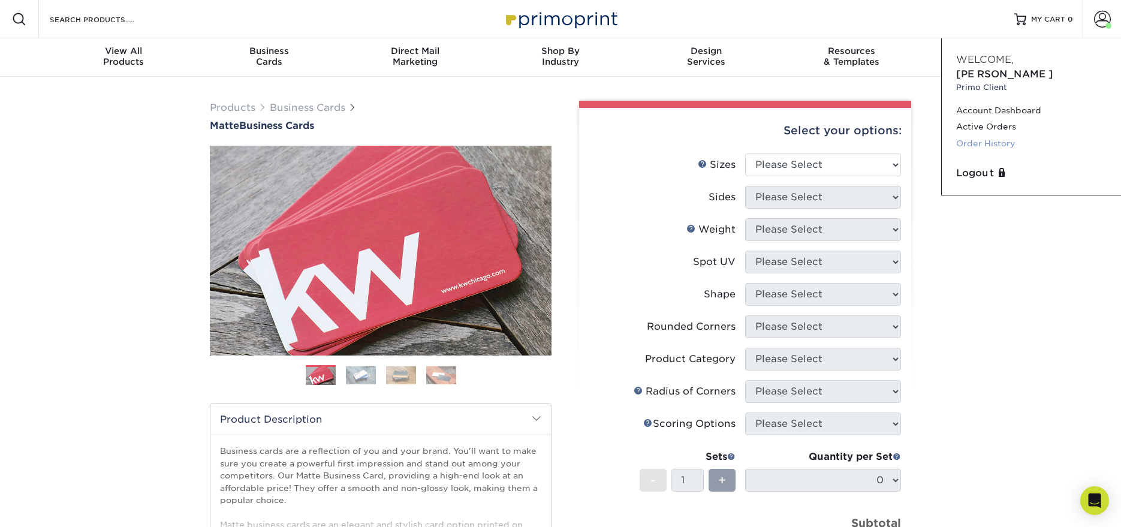
click at [1000, 135] on link "Order History" at bounding box center [1031, 143] width 150 height 16
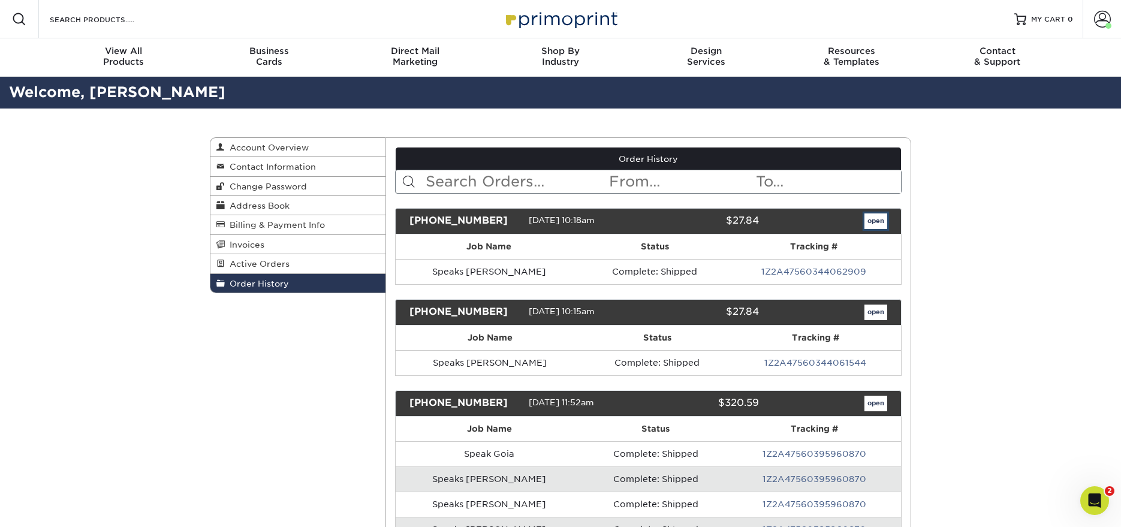
click at [875, 223] on link "open" at bounding box center [875, 221] width 23 height 16
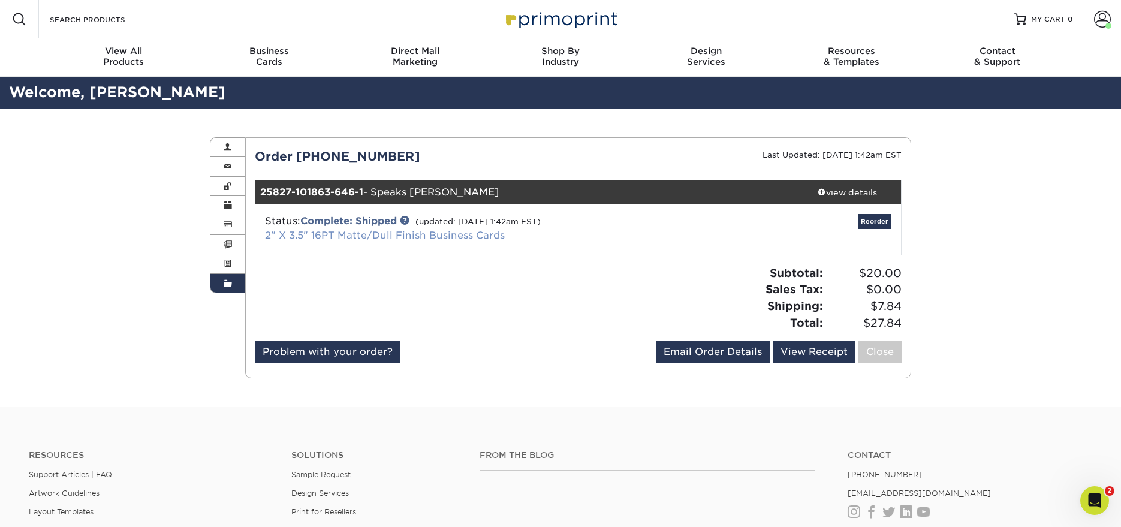
click at [459, 237] on link "2" X 3.5" 16PT Matte/Dull Finish Business Cards" at bounding box center [385, 235] width 240 height 11
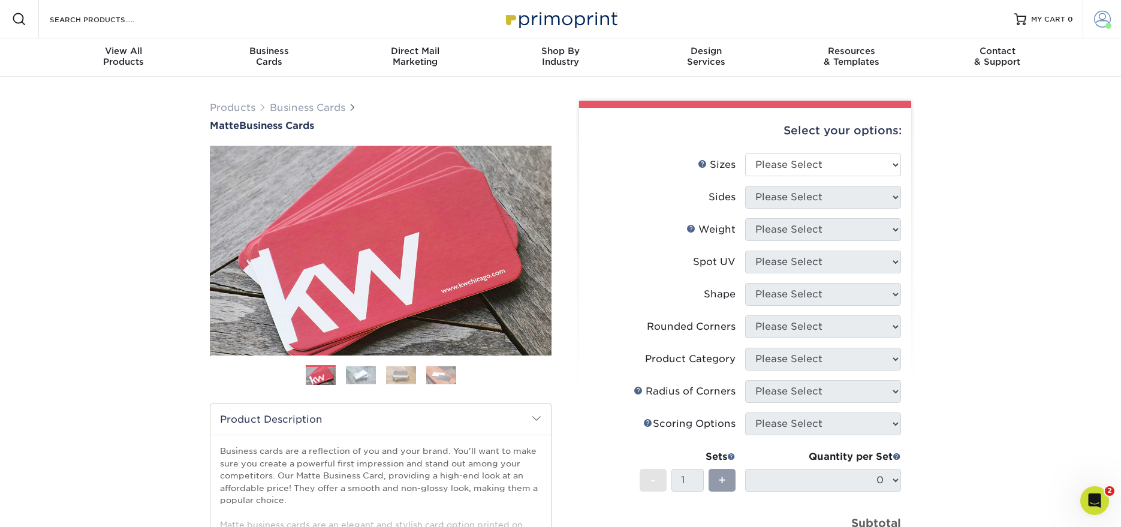
click at [1103, 20] on span at bounding box center [1102, 19] width 17 height 17
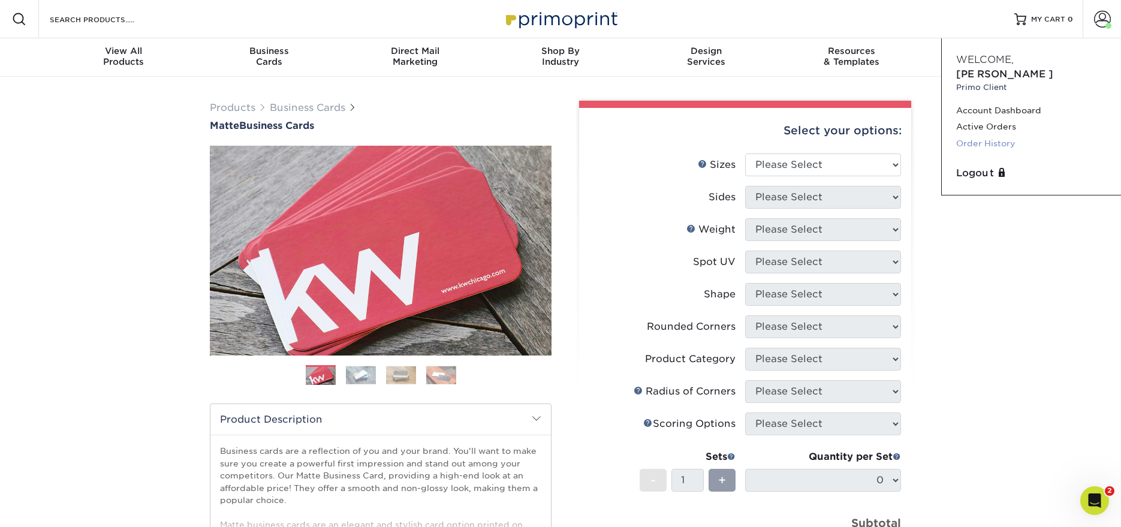
click at [1012, 135] on link "Order History" at bounding box center [1031, 143] width 150 height 16
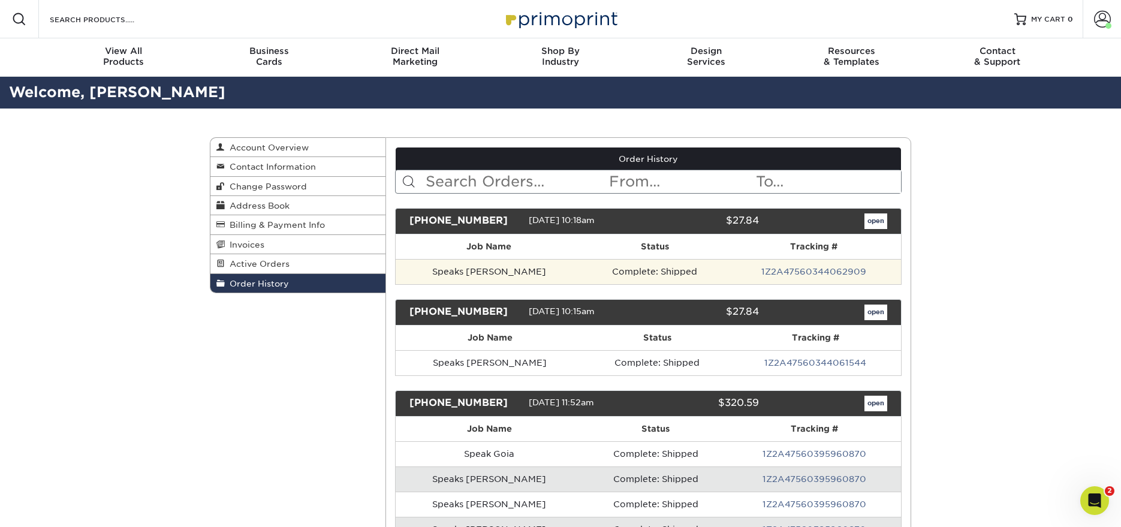
click at [629, 275] on td "Complete: Shipped" at bounding box center [655, 271] width 144 height 25
click at [436, 273] on td "Speaks [PERSON_NAME]" at bounding box center [489, 271] width 187 height 25
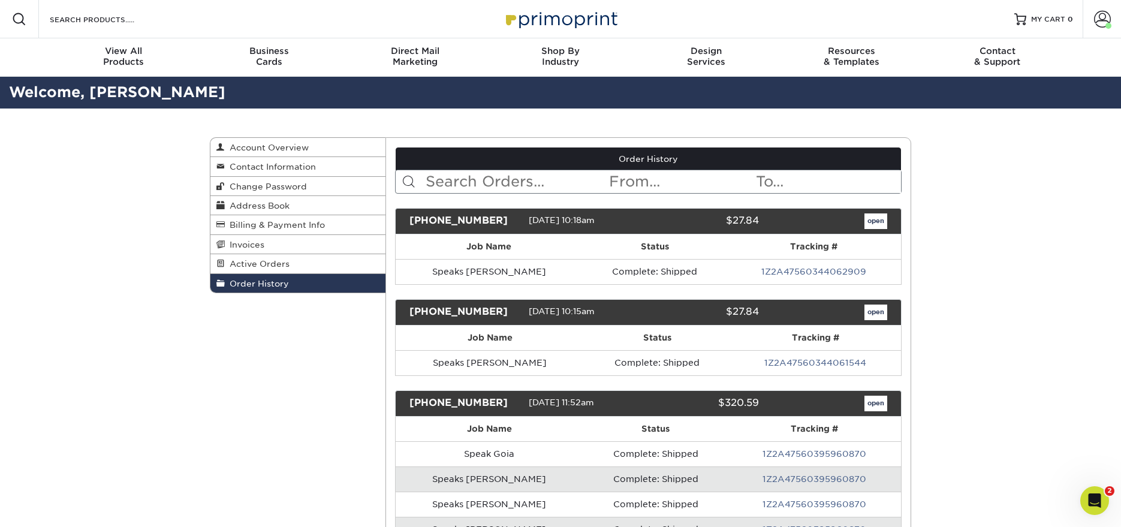
click at [474, 223] on div "25827-101863-646" at bounding box center [464, 221] width 128 height 16
click at [548, 219] on span "[DATE] 10:18am" at bounding box center [562, 220] width 66 height 10
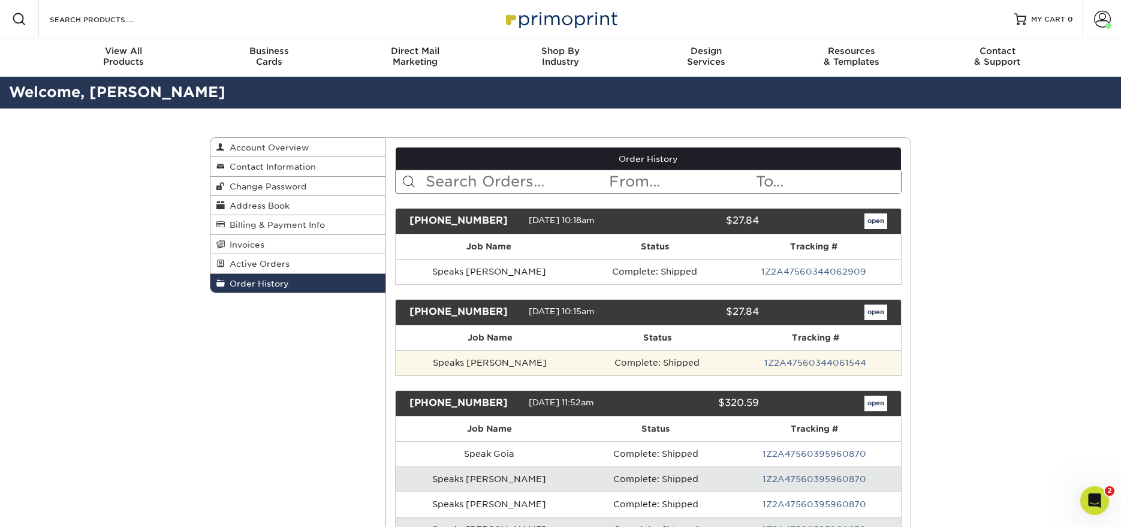
click at [455, 364] on td "Speaks [PERSON_NAME]" at bounding box center [490, 362] width 189 height 25
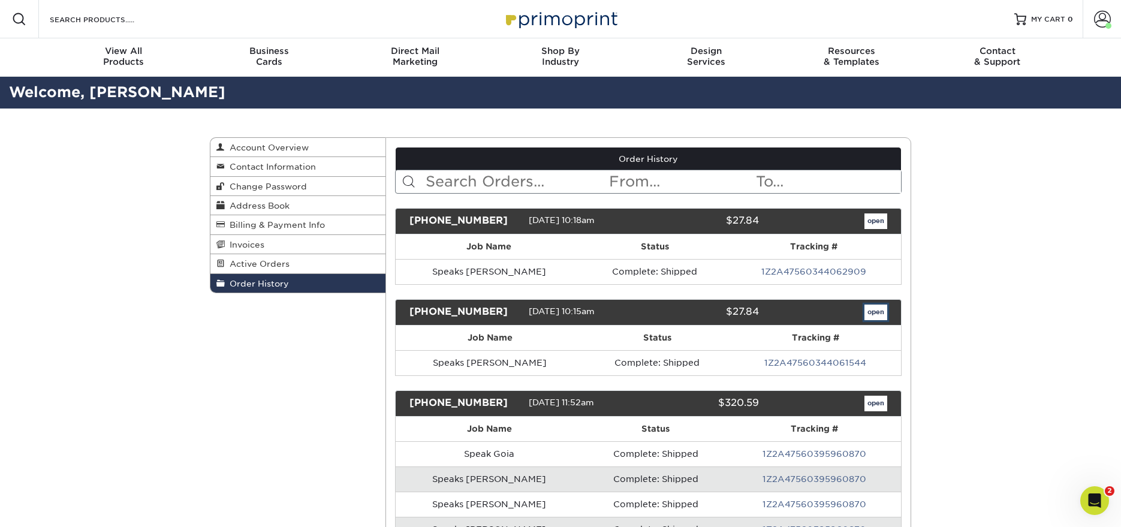
click at [875, 316] on link "open" at bounding box center [875, 313] width 23 height 16
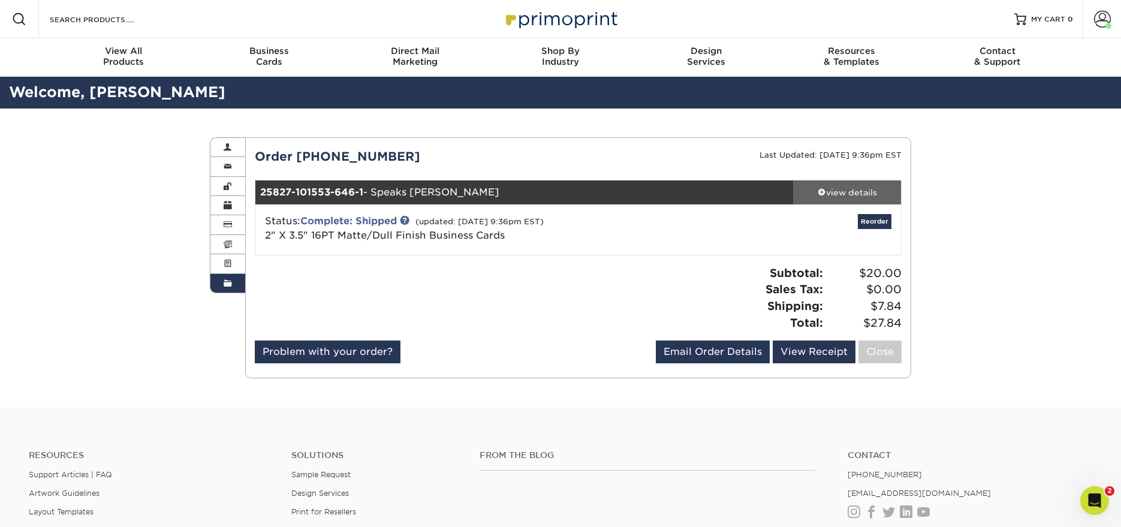
click at [860, 195] on div "view details" at bounding box center [847, 192] width 108 height 12
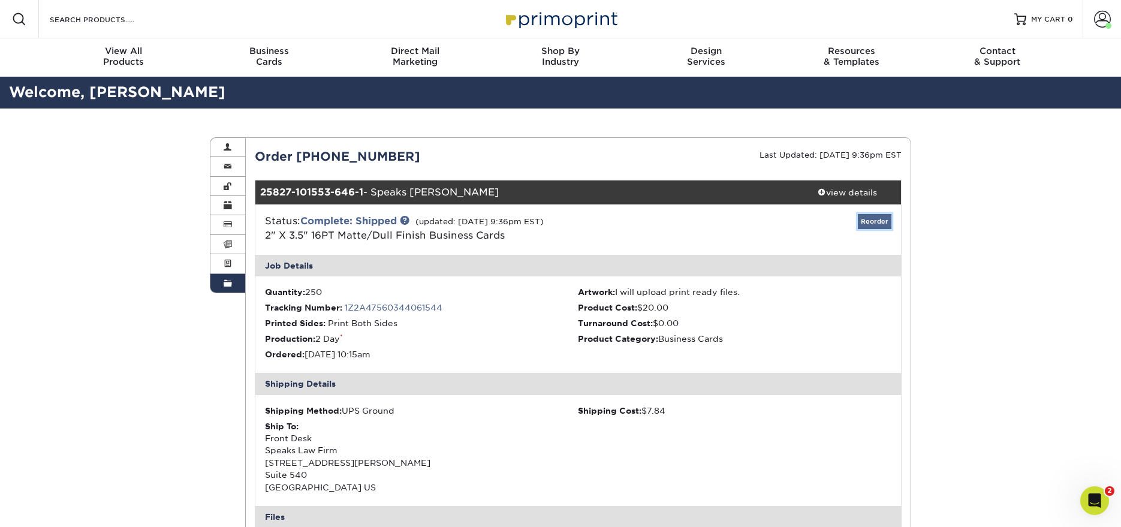
click at [877, 221] on link "Reorder" at bounding box center [875, 221] width 34 height 15
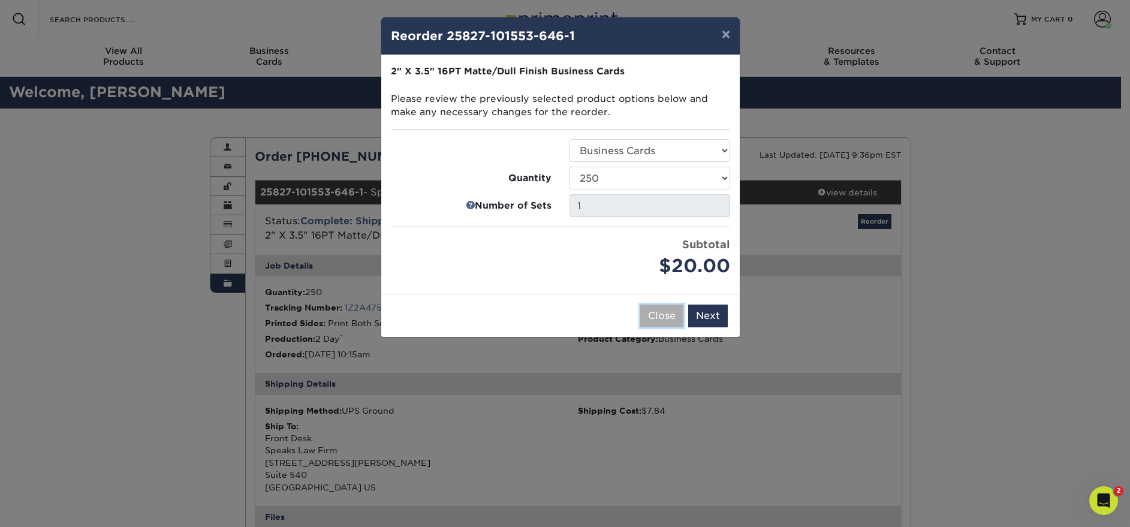
click at [665, 316] on button "Close" at bounding box center [661, 316] width 43 height 23
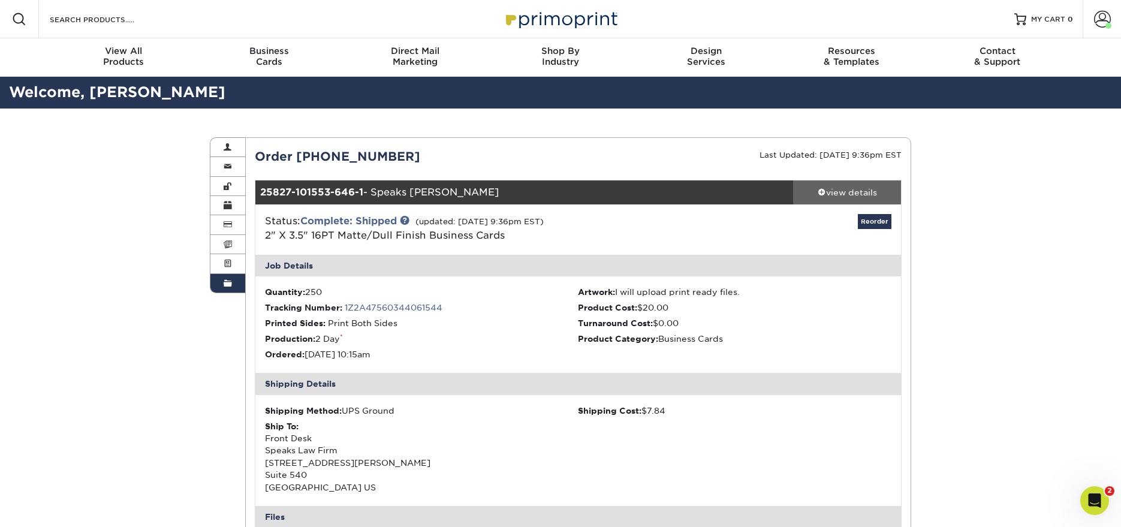
click at [848, 192] on div "view details" at bounding box center [847, 192] width 108 height 12
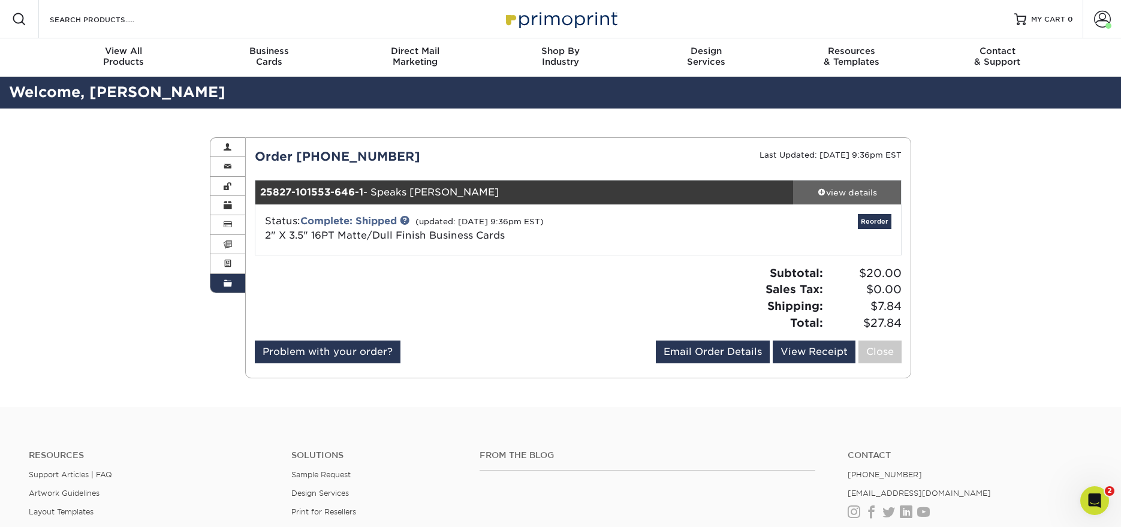
click at [864, 190] on div "view details" at bounding box center [847, 192] width 108 height 12
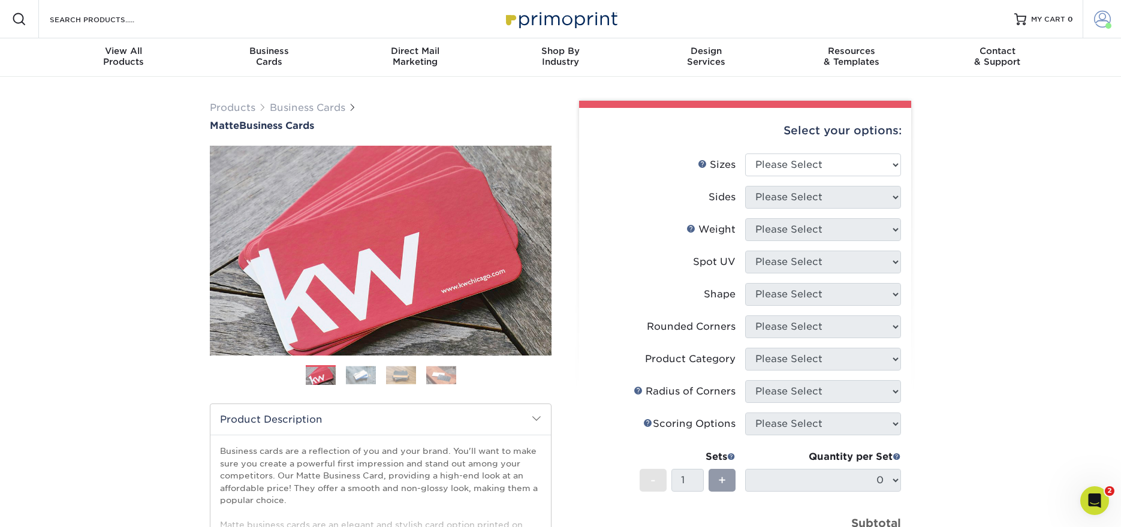
click at [1096, 16] on span at bounding box center [1102, 19] width 17 height 17
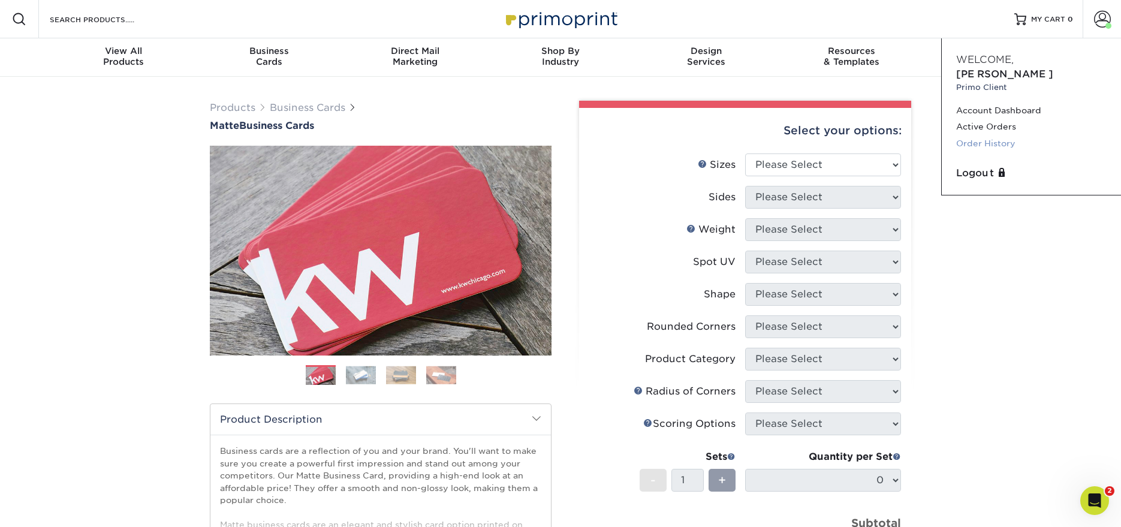
click at [1012, 135] on link "Order History" at bounding box center [1031, 143] width 150 height 16
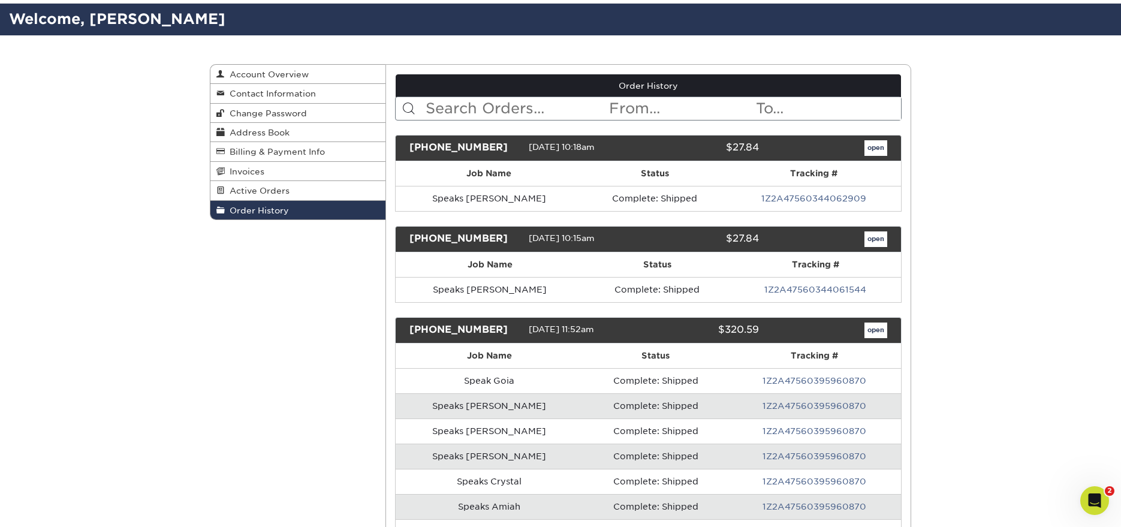
scroll to position [60, 0]
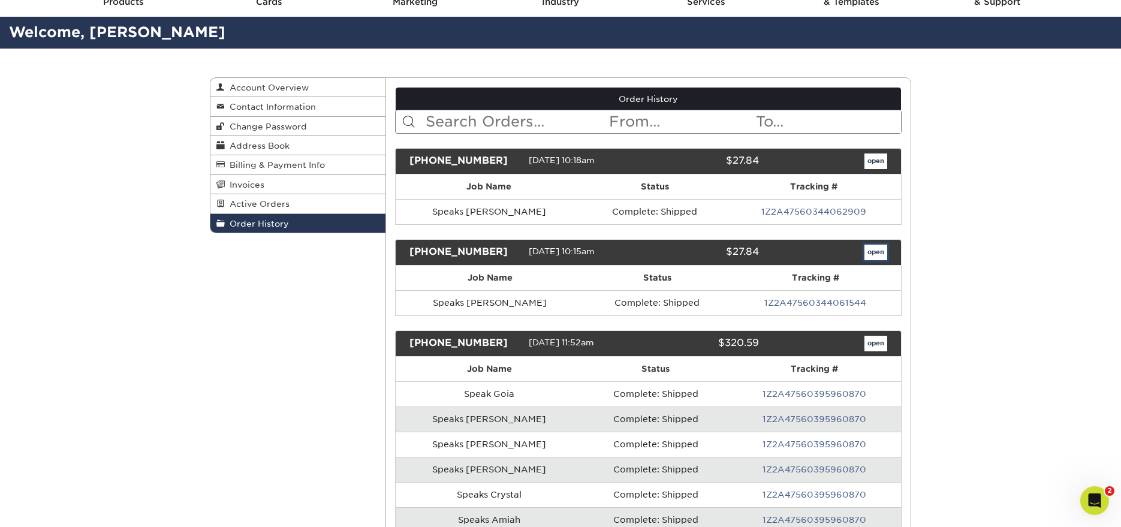
click at [875, 255] on link "open" at bounding box center [875, 253] width 23 height 16
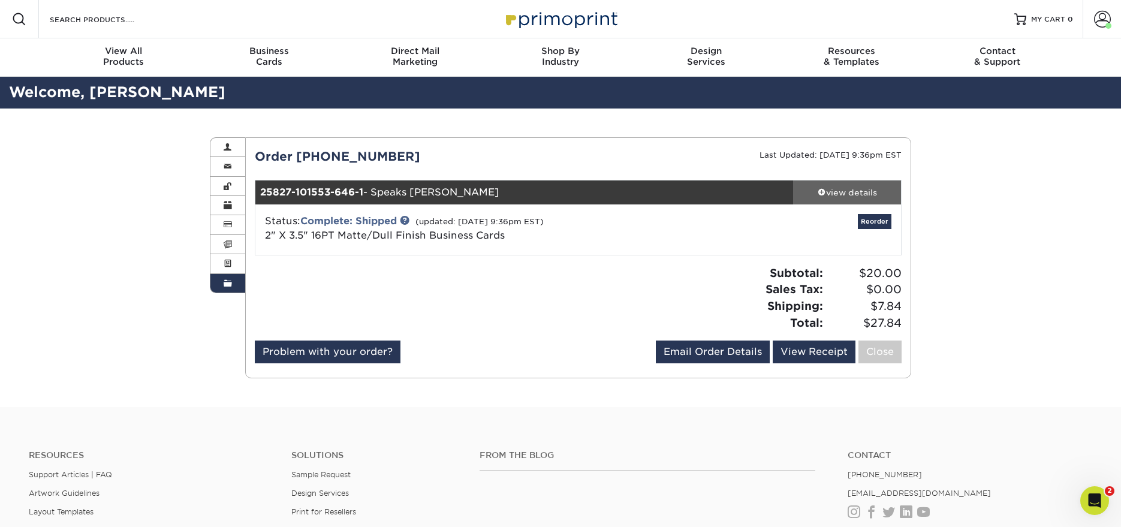
click at [859, 192] on div "view details" at bounding box center [847, 192] width 108 height 12
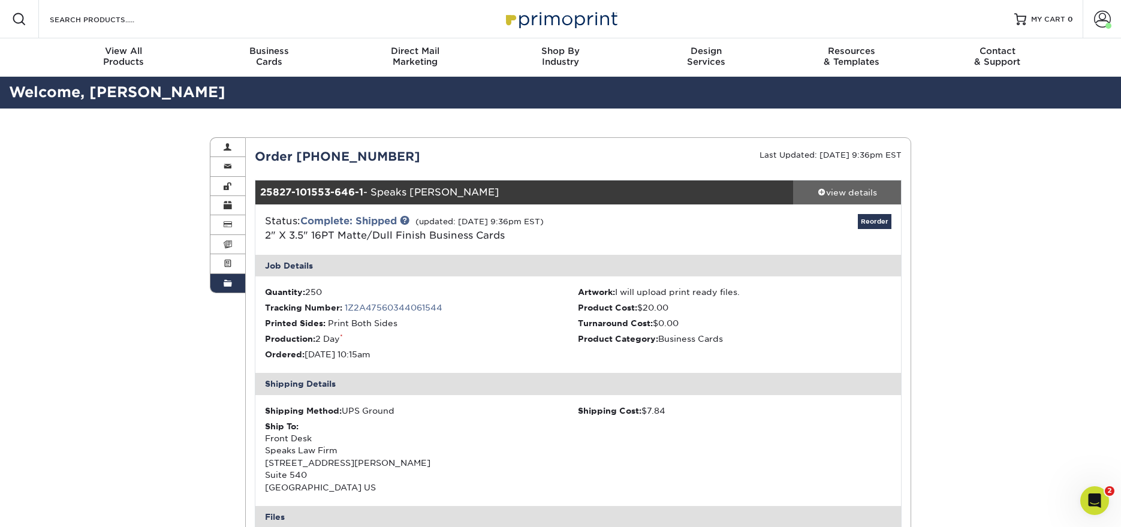
click at [859, 192] on div "view details" at bounding box center [847, 192] width 108 height 12
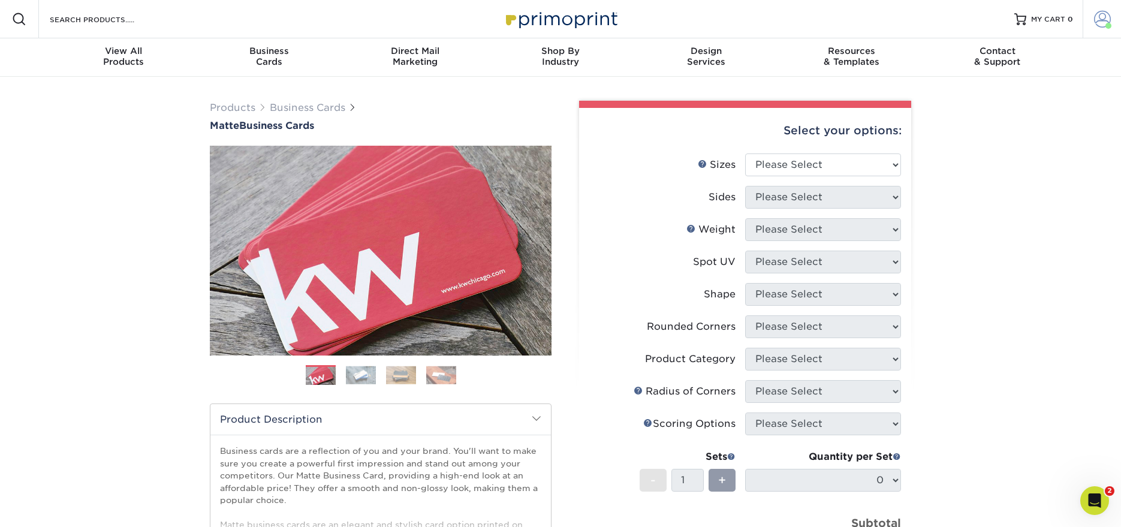
click at [1099, 19] on span at bounding box center [1102, 19] width 17 height 17
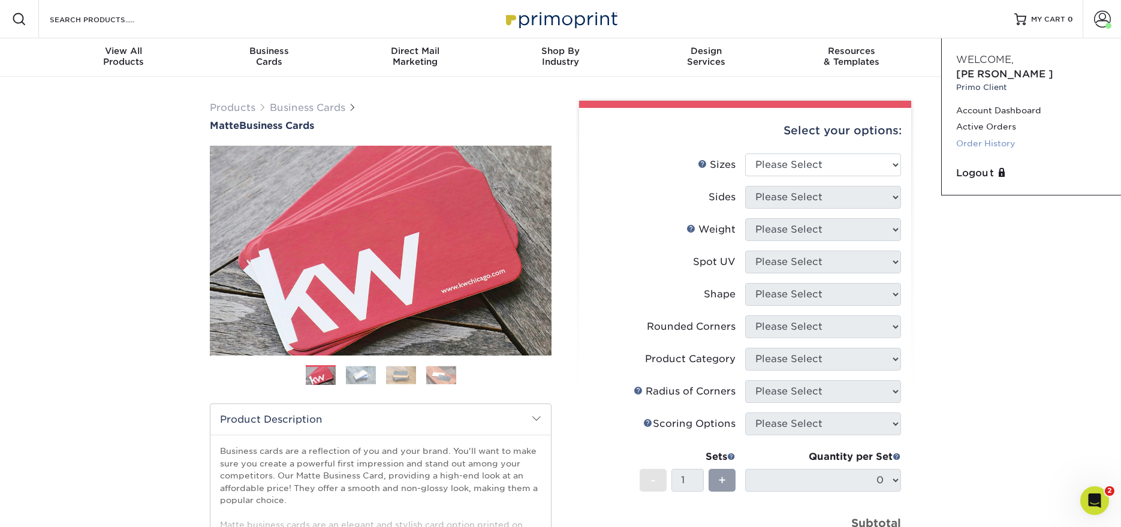
click at [1007, 135] on link "Order History" at bounding box center [1031, 143] width 150 height 16
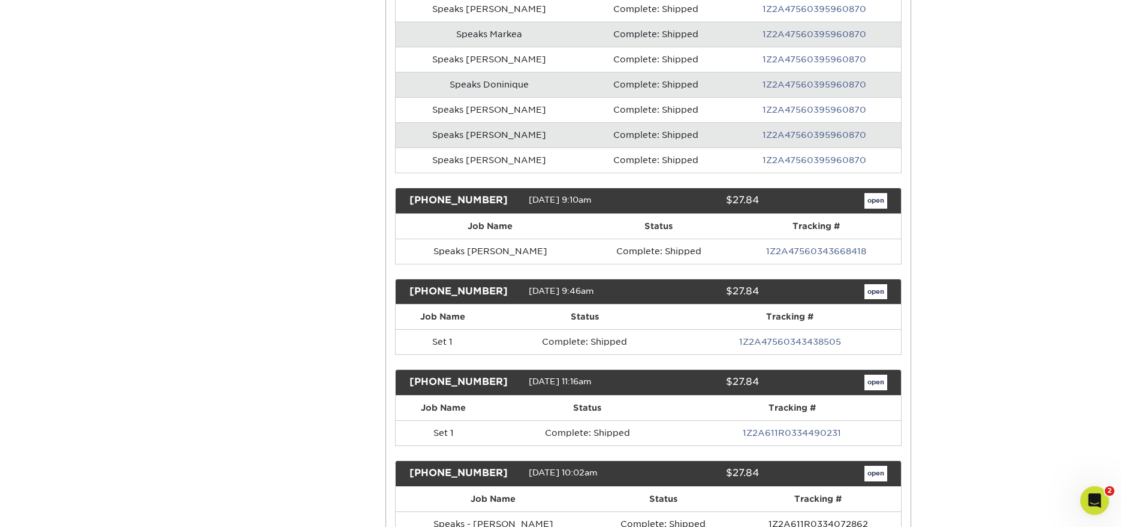
scroll to position [646, 0]
click at [876, 201] on link "open" at bounding box center [875, 201] width 23 height 16
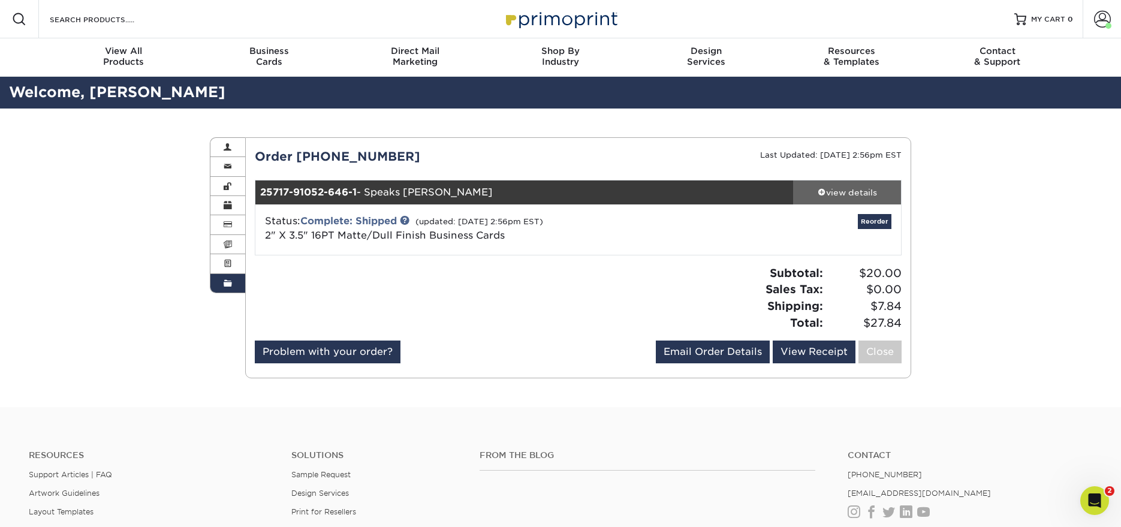
click at [847, 193] on div "view details" at bounding box center [847, 192] width 108 height 12
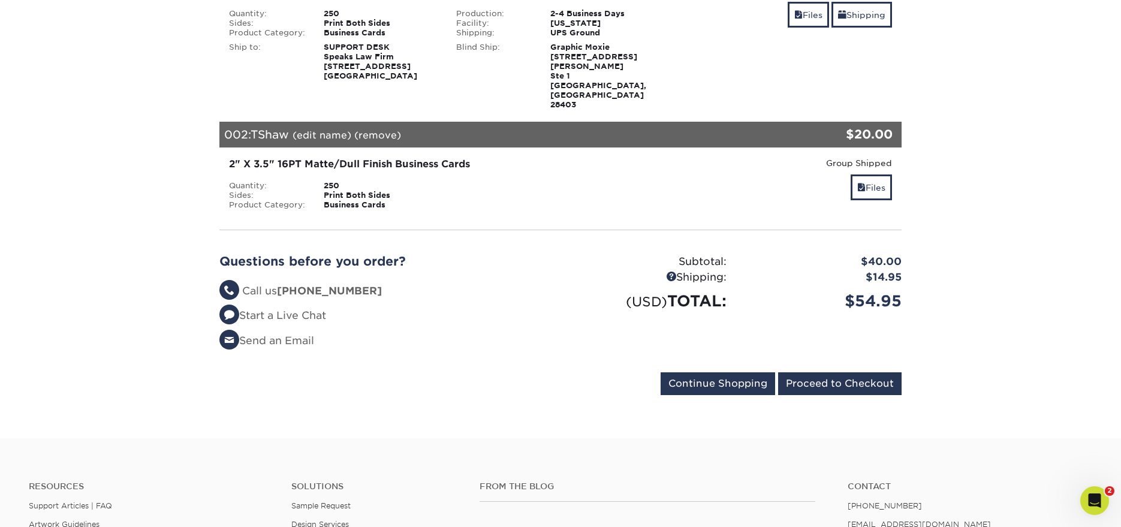
scroll to position [236, 0]
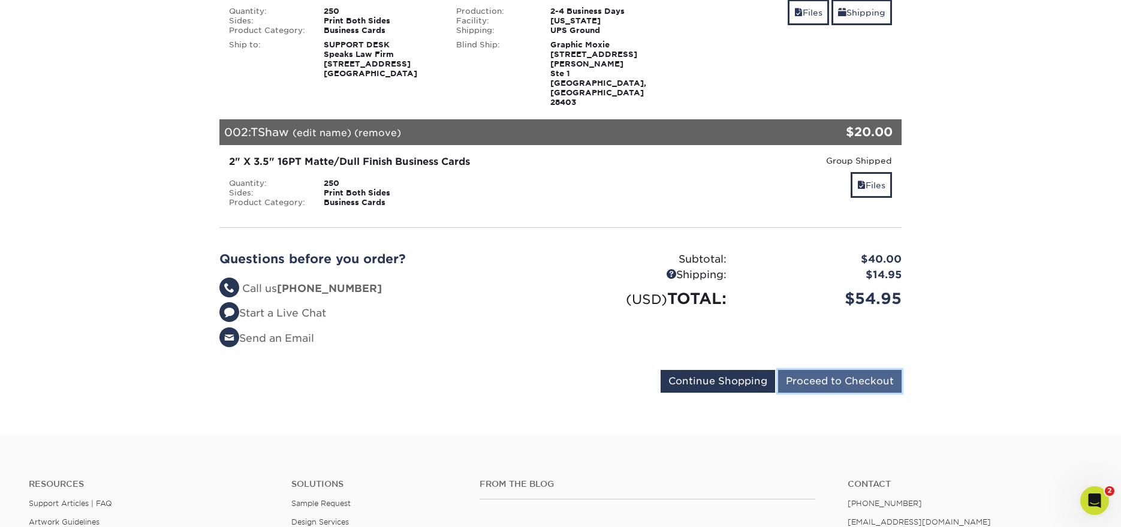
click at [856, 370] on input "Proceed to Checkout" at bounding box center [839, 381] width 123 height 23
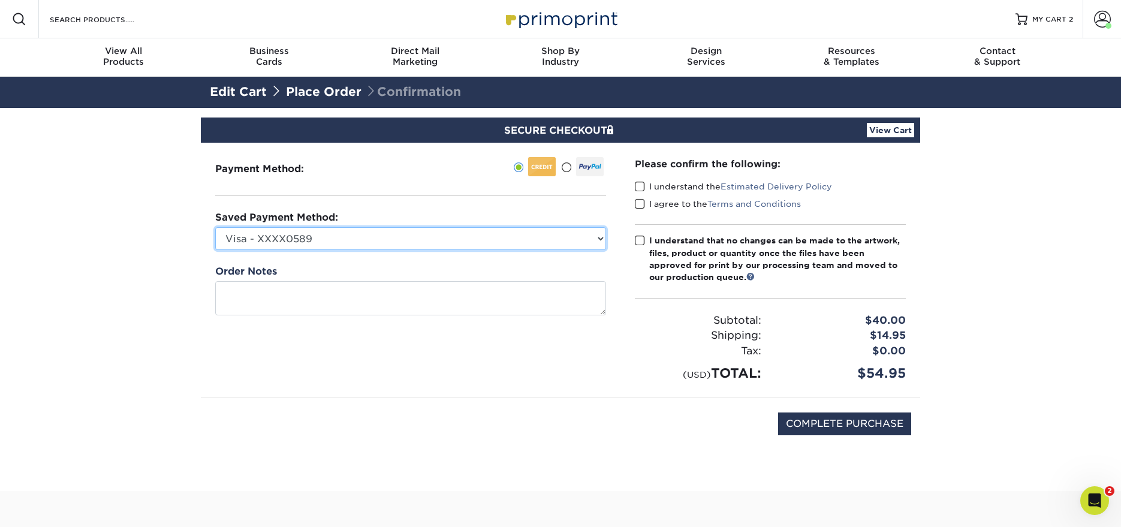
click at [599, 234] on select "Visa - XXXX0589 Visa - XXXX3870 Visa - XXXX0473 Visa - XXXX3014 Visa - XXXX7710…" at bounding box center [410, 238] width 391 height 23
click at [549, 235] on select "Visa - XXXX0589 Visa - XXXX3870 Visa - XXXX0473 Visa - XXXX3014 Visa - XXXX7710…" at bounding box center [410, 238] width 391 height 23
select select "72457"
click at [215, 227] on select "Visa - XXXX0589 Visa - XXXX3870 Visa - XXXX0473 Visa - XXXX3014 Visa - XXXX7710…" at bounding box center [410, 238] width 391 height 23
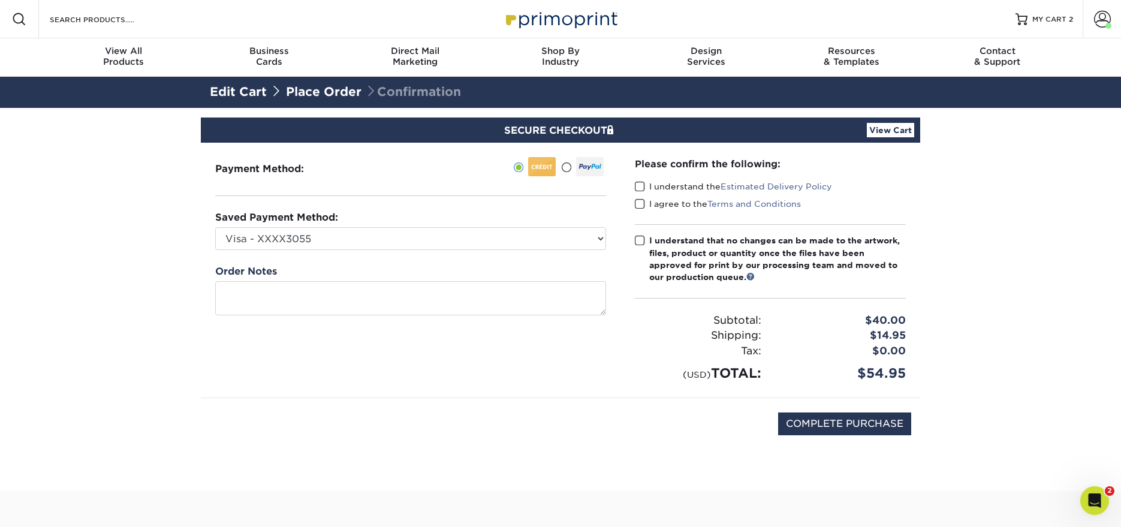
click at [640, 184] on span at bounding box center [640, 186] width 10 height 11
click at [0, 0] on input "I understand the Estimated Delivery Policy" at bounding box center [0, 0] width 0 height 0
click at [640, 200] on span at bounding box center [640, 203] width 10 height 11
click at [0, 0] on input "I agree to the Terms and Conditions" at bounding box center [0, 0] width 0 height 0
click at [639, 241] on span at bounding box center [640, 240] width 10 height 11
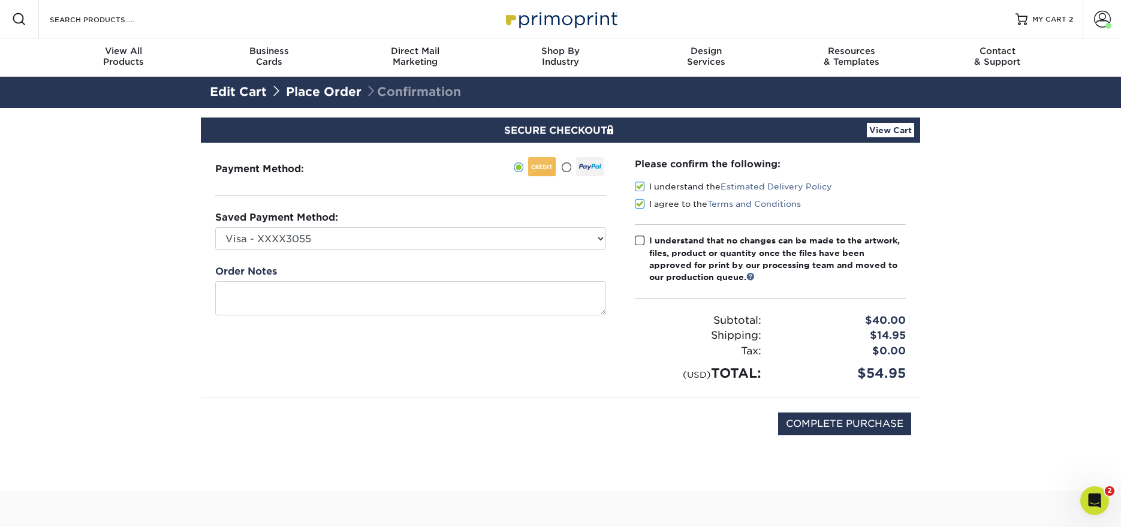
click at [0, 0] on input "I understand that no changes can be made to the artwork, files, product or quan…" at bounding box center [0, 0] width 0 height 0
click at [855, 423] on input "COMPLETE PURCHASE" at bounding box center [844, 423] width 133 height 23
type input "PROCESSING, PLEASE WAIT..."
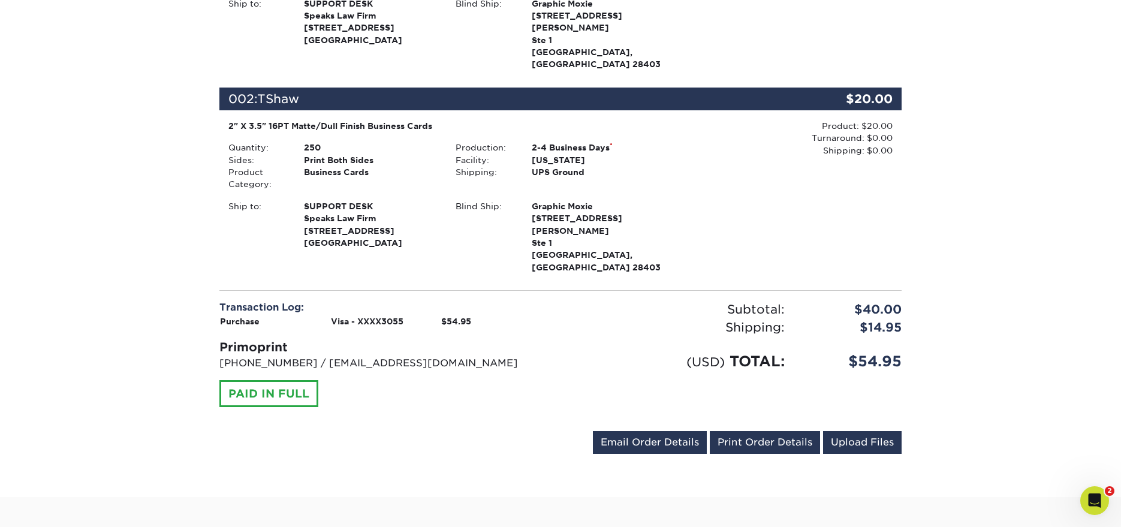
scroll to position [449, 0]
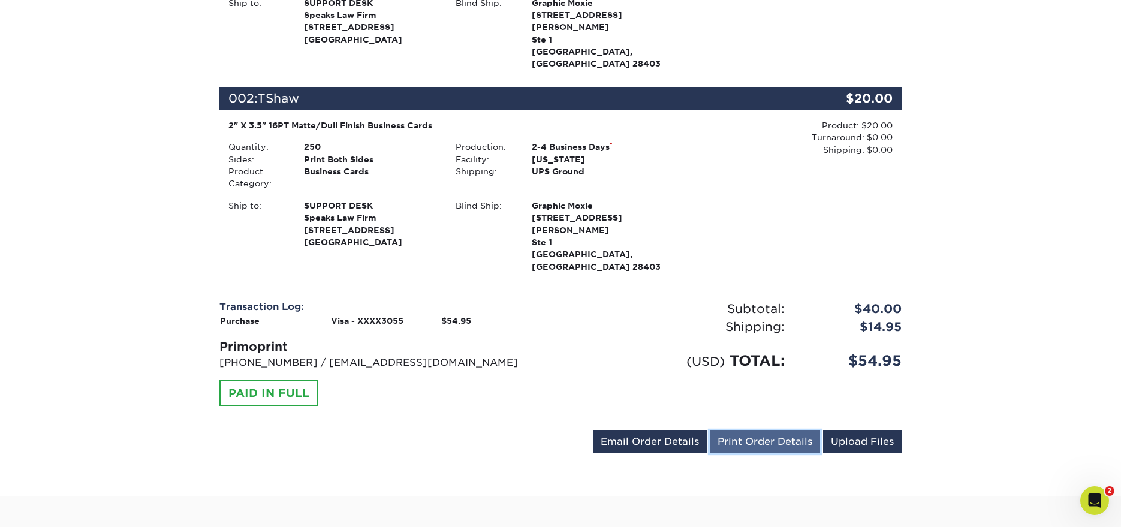
click at [778, 430] on link "Print Order Details" at bounding box center [765, 441] width 110 height 23
click at [859, 350] on div "$54.95" at bounding box center [852, 361] width 117 height 22
copy div "$54.95 Send Email Order Details"
